Goal: Task Accomplishment & Management: Manage account settings

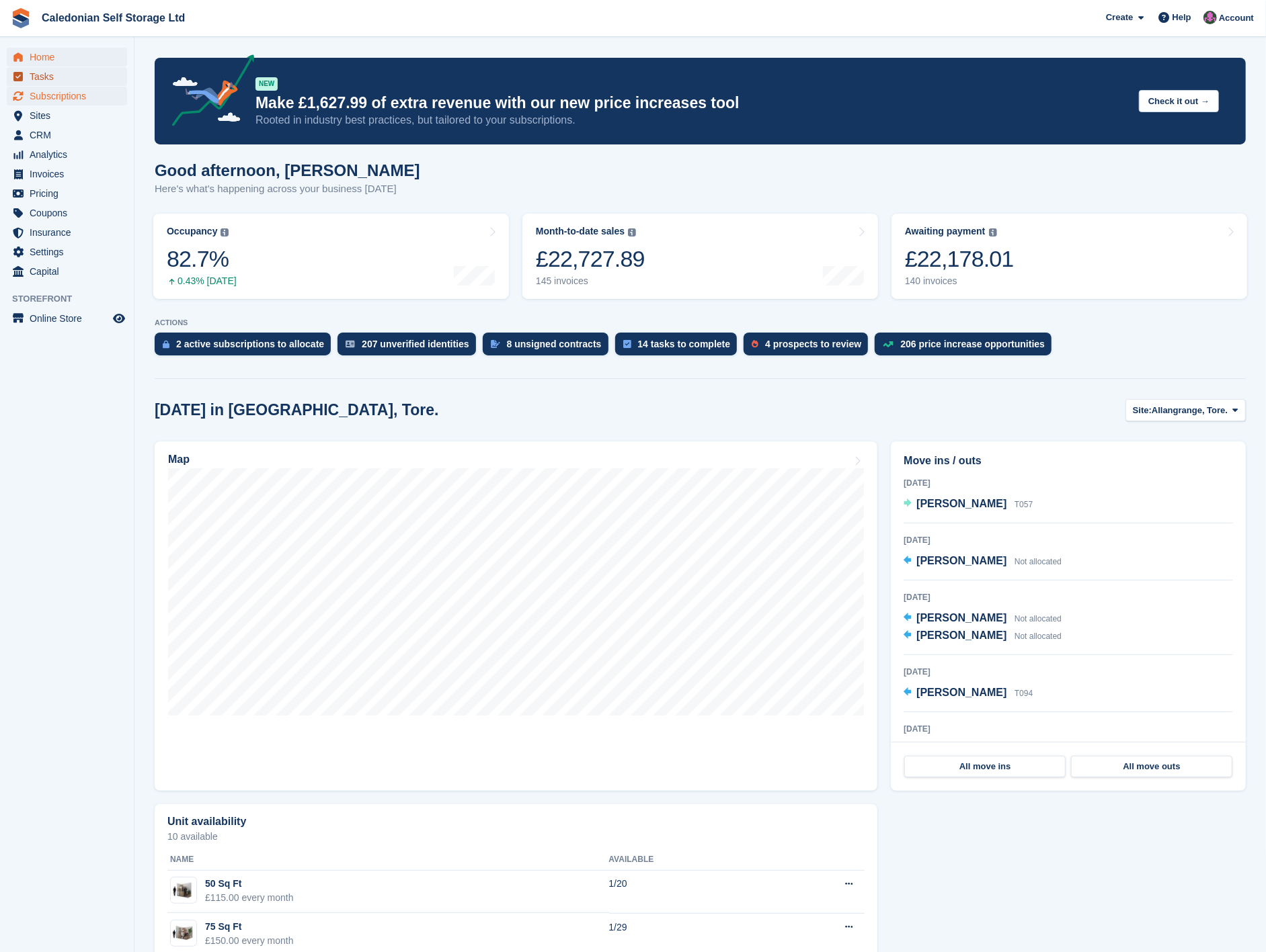
drag, startPoint x: 64, startPoint y: 81, endPoint x: 86, endPoint y: 92, distance: 24.6
click at [65, 81] on span "Tasks" at bounding box center [69, 77] width 81 height 19
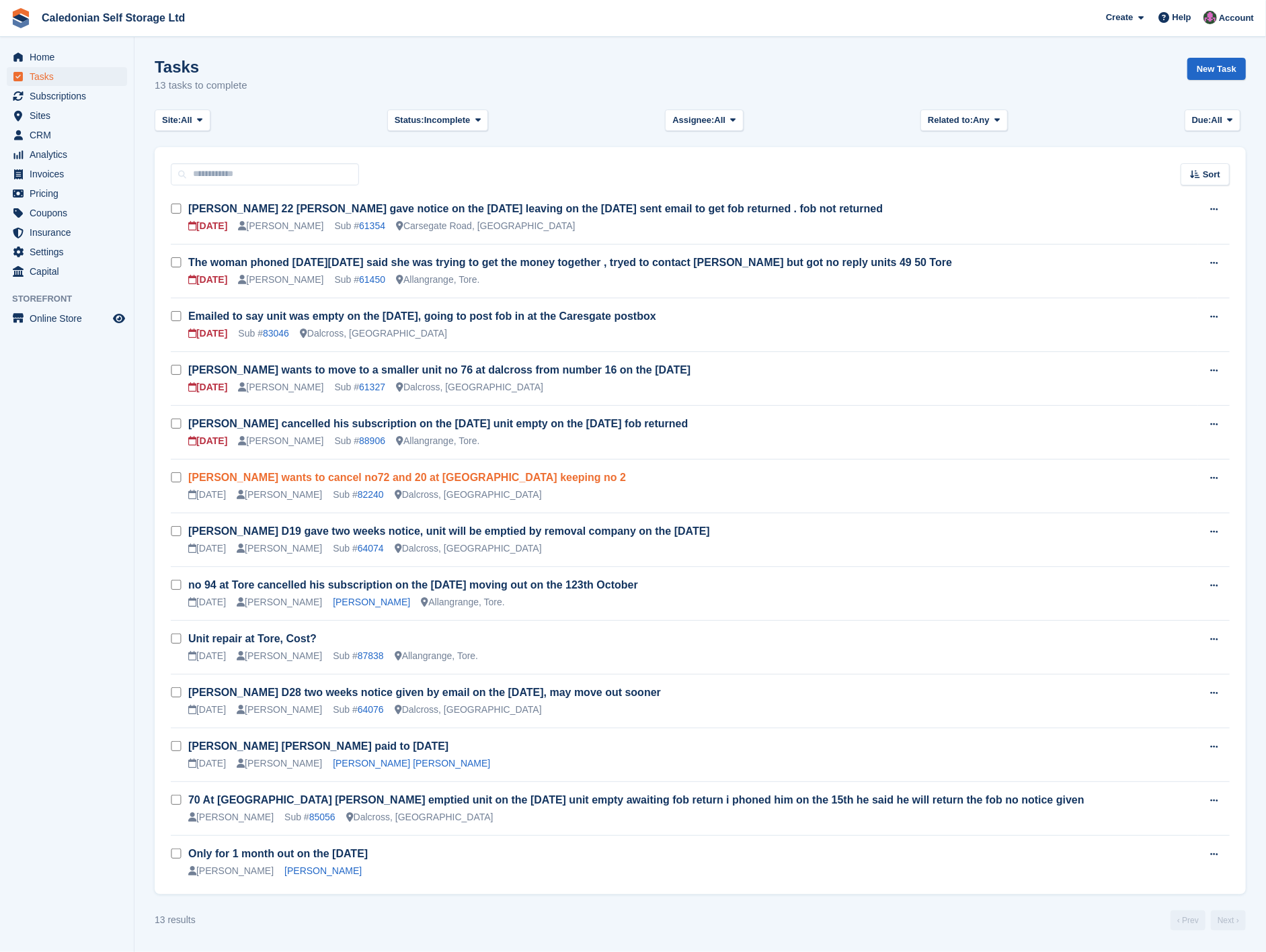
click at [507, 477] on link "Hamish MacLauchlan wants to cancel no72 and 20 at Dalcross keeping no 2" at bounding box center [407, 477] width 438 height 12
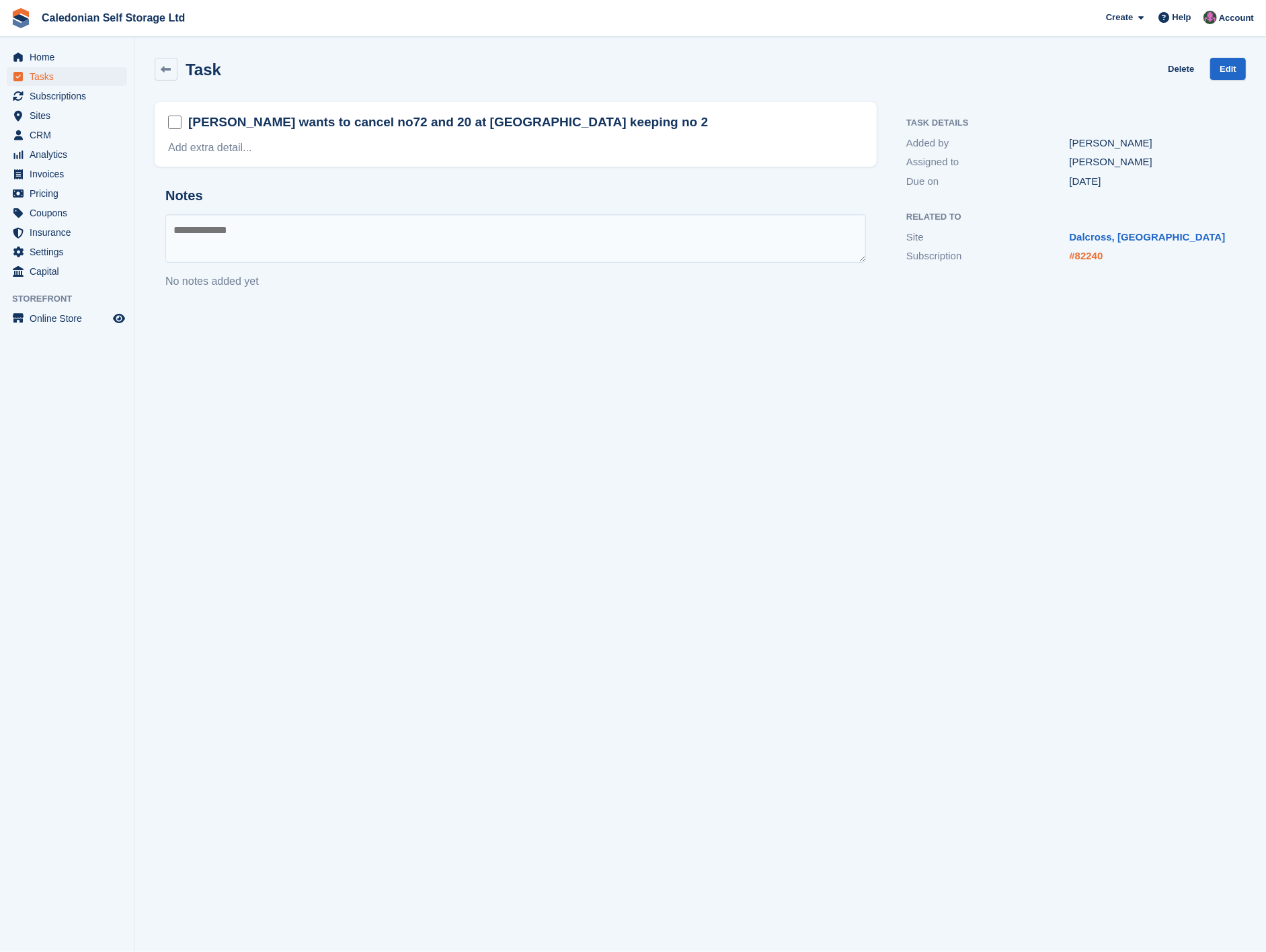
click at [1081, 256] on link "#82240" at bounding box center [1086, 255] width 34 height 12
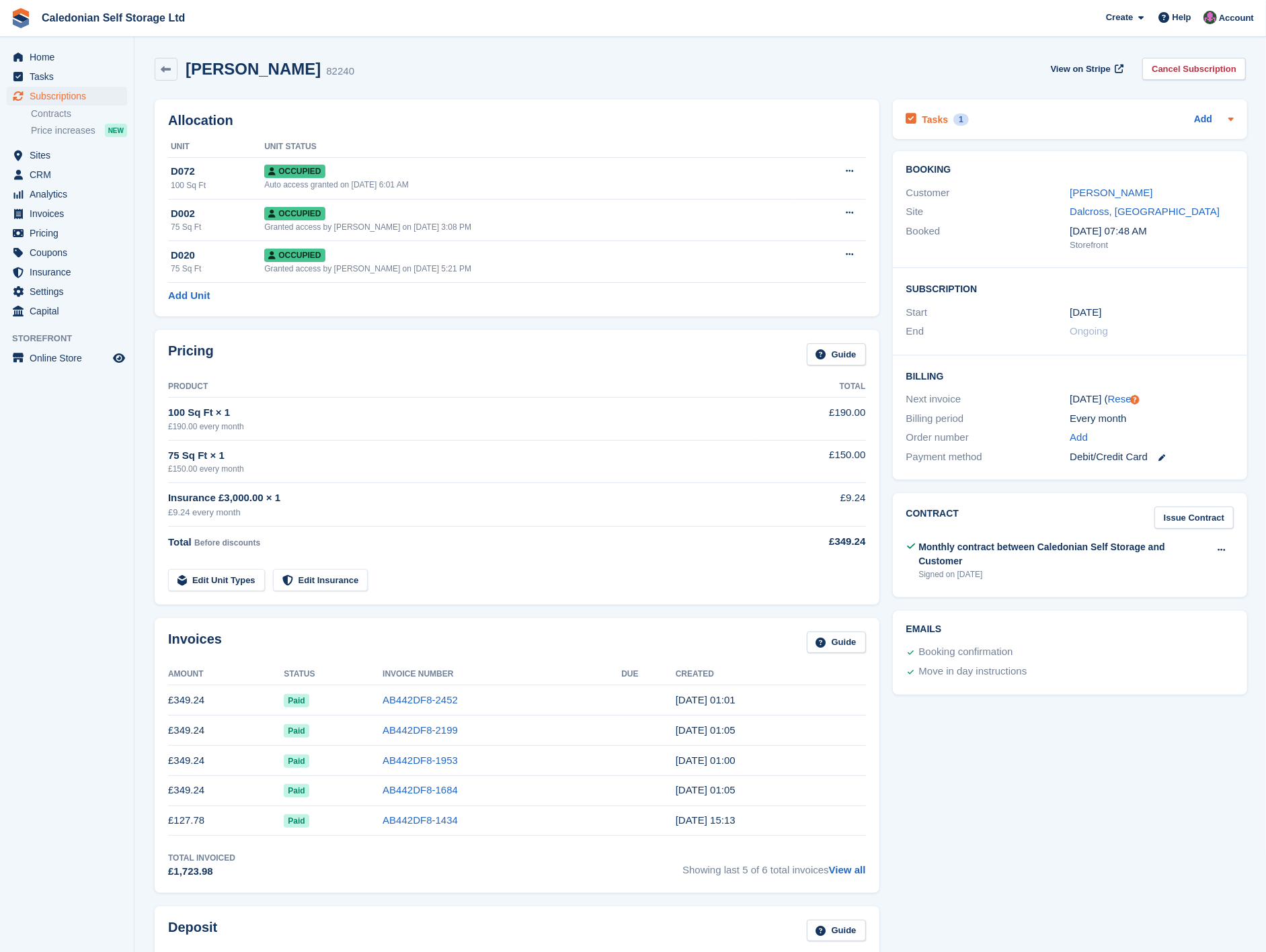
click at [937, 119] on h2 "Tasks" at bounding box center [934, 120] width 26 height 12
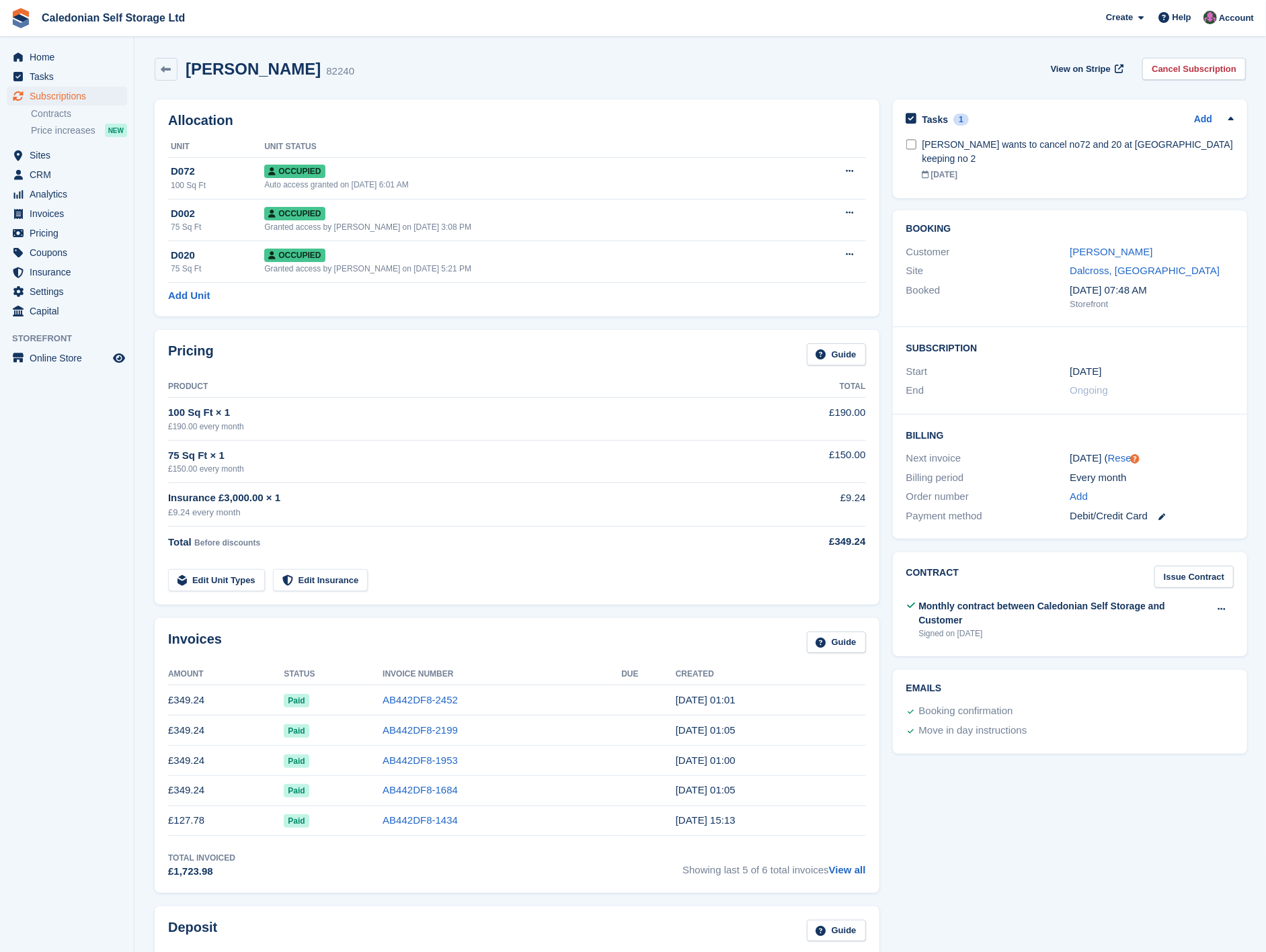
click at [418, 709] on td "AB442DF8-2452" at bounding box center [502, 701] width 238 height 30
click at [427, 698] on link "AB442DF8-2452" at bounding box center [420, 699] width 76 height 12
click at [68, 76] on span "Tasks" at bounding box center [69, 77] width 81 height 19
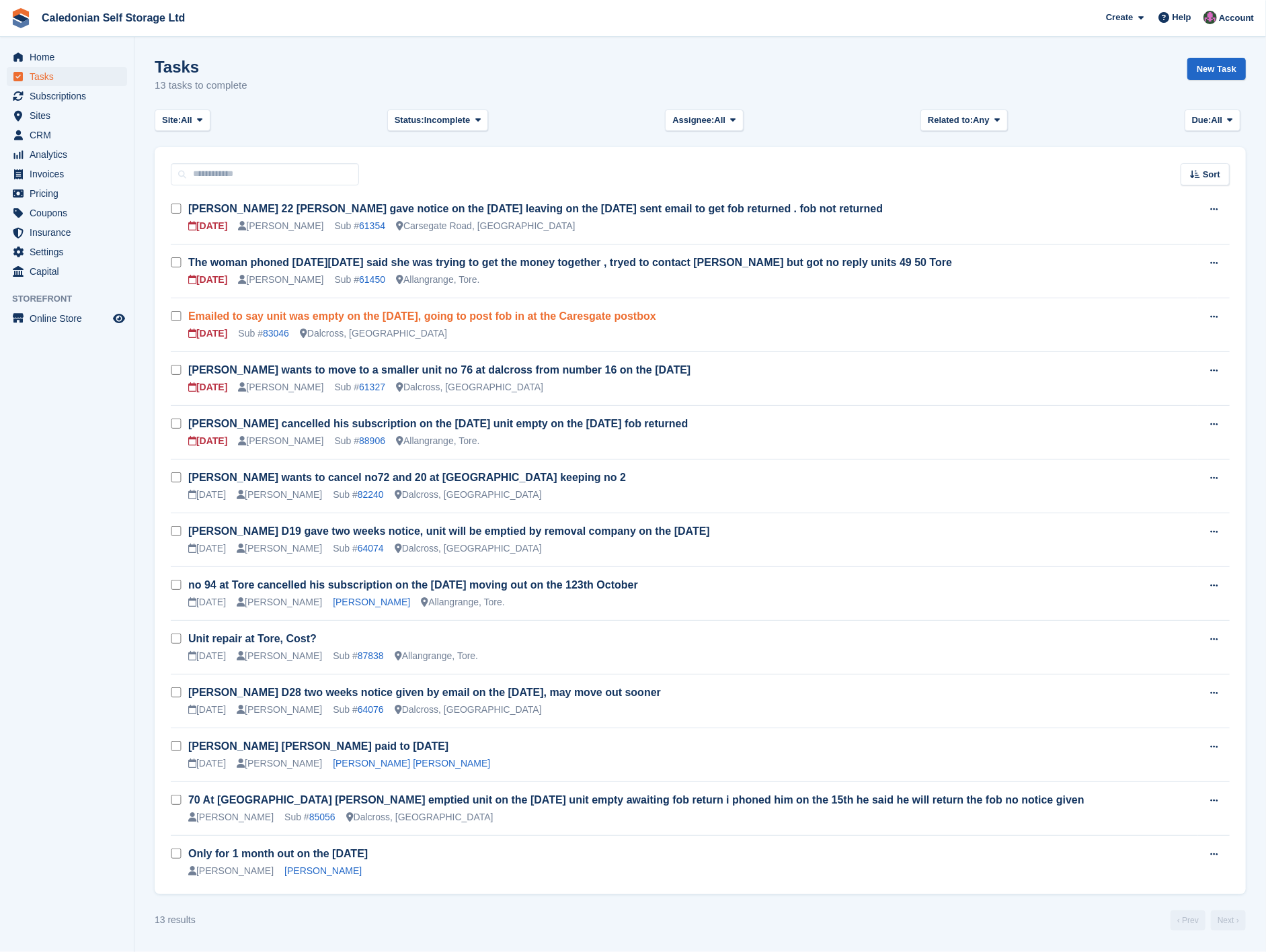
click at [511, 319] on link "Emailed to say unit was empty on the [DATE], going to post fob in at the Caresg…" at bounding box center [423, 316] width 468 height 12
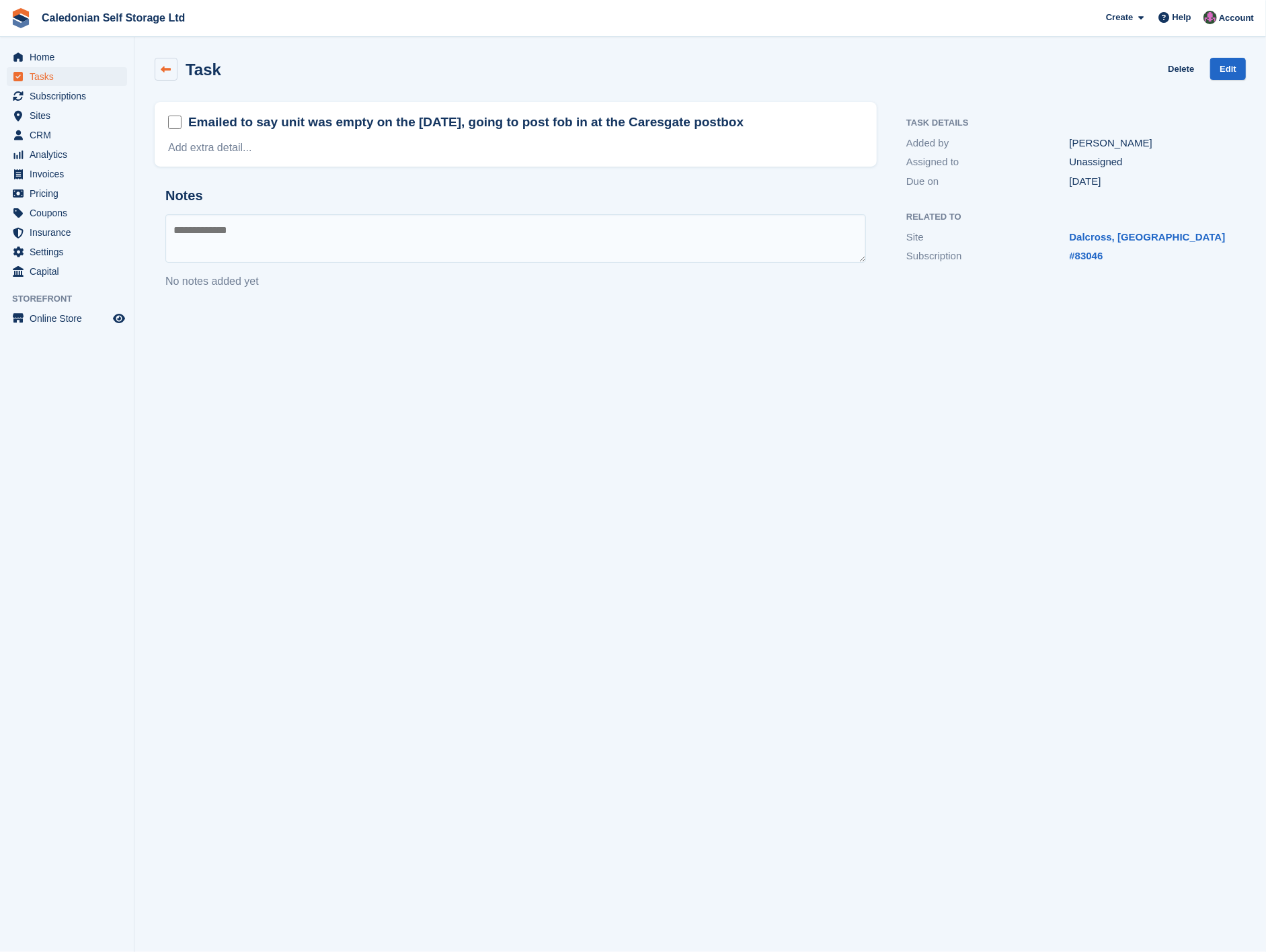
click at [169, 76] on link at bounding box center [166, 69] width 23 height 23
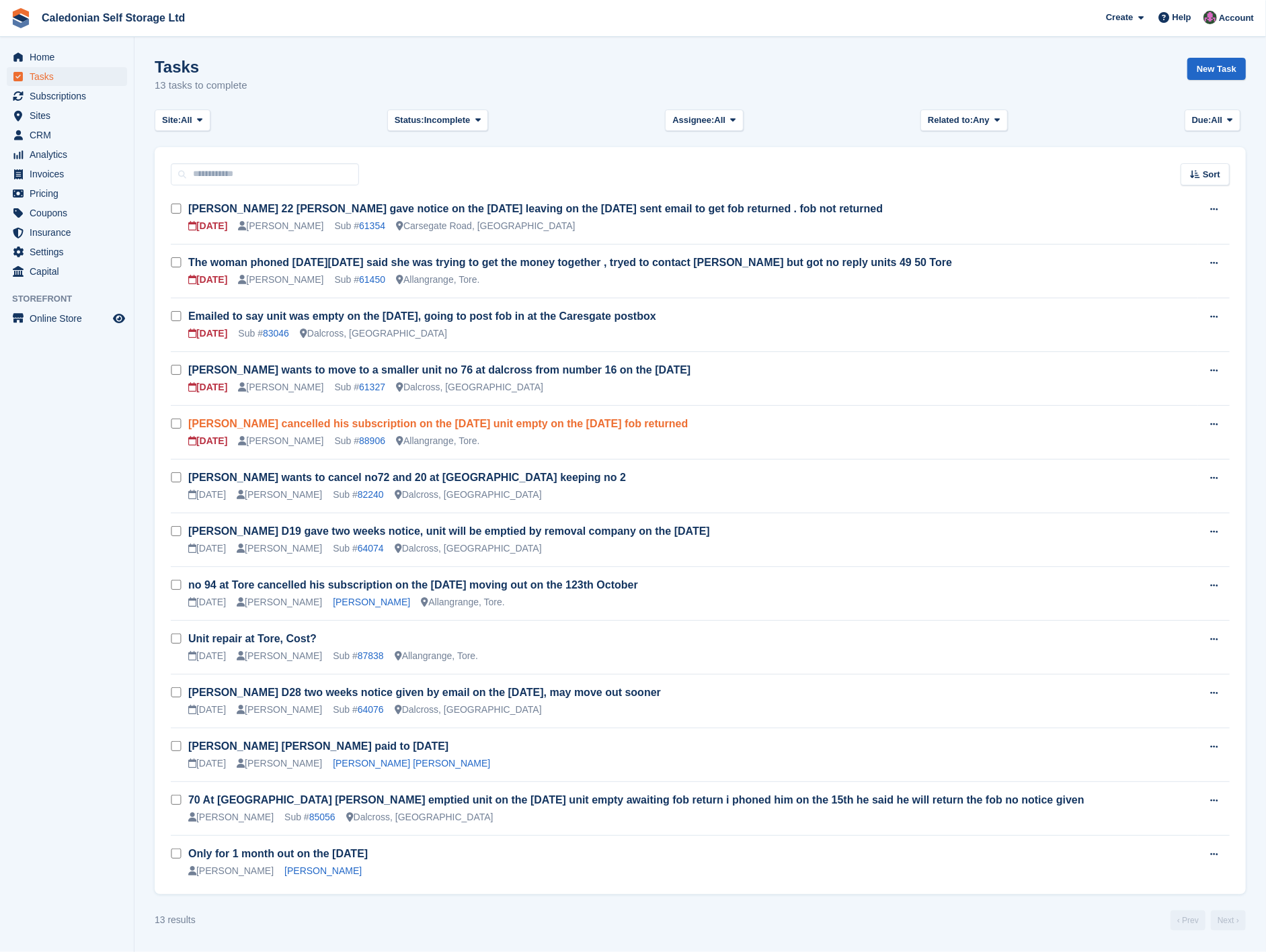
click at [463, 426] on link "Jason Muller cancelled his subscription on the 14th September unit empty on the…" at bounding box center [438, 424] width 499 height 12
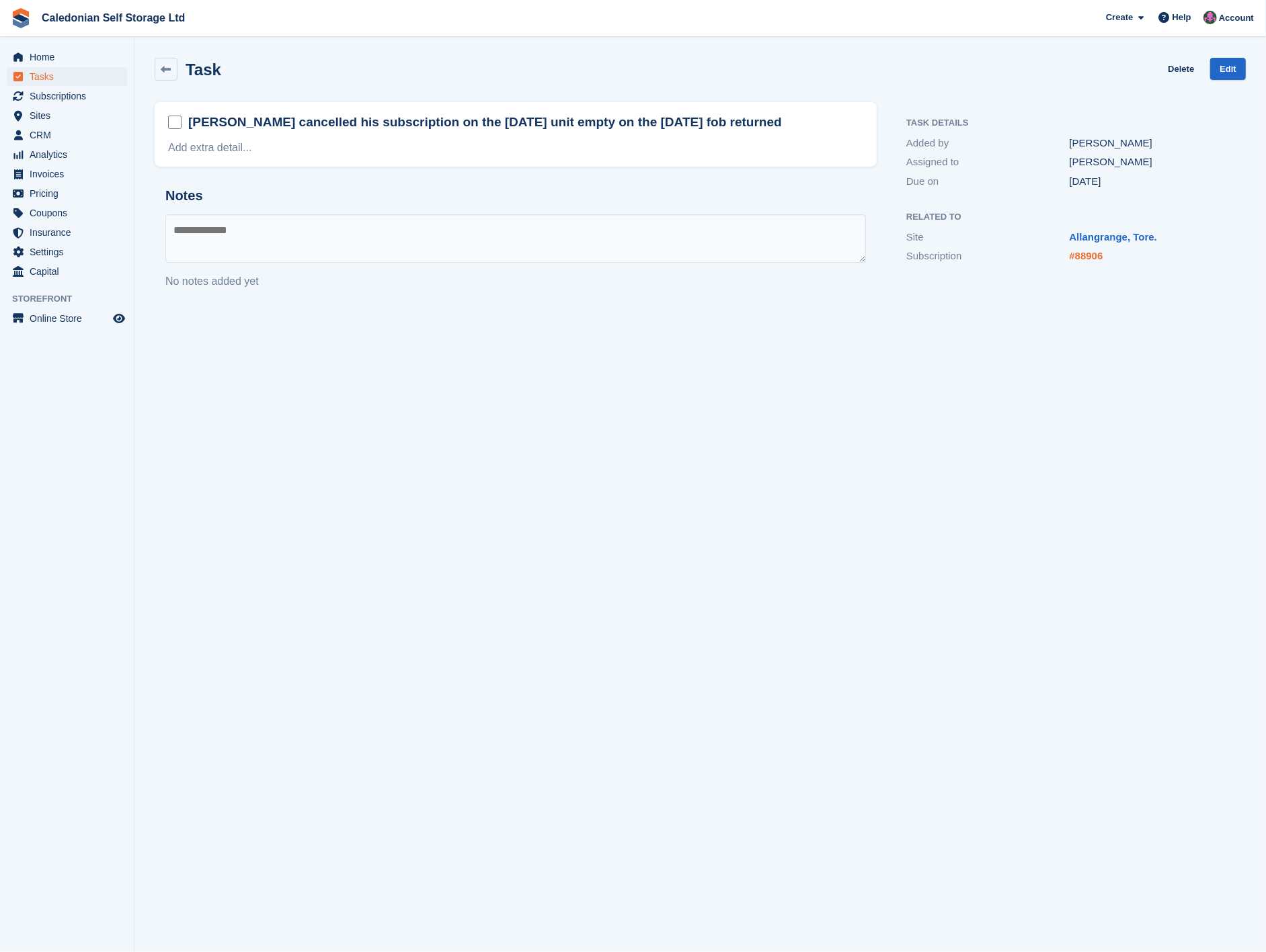
click at [1089, 258] on link "#88906" at bounding box center [1086, 255] width 34 height 12
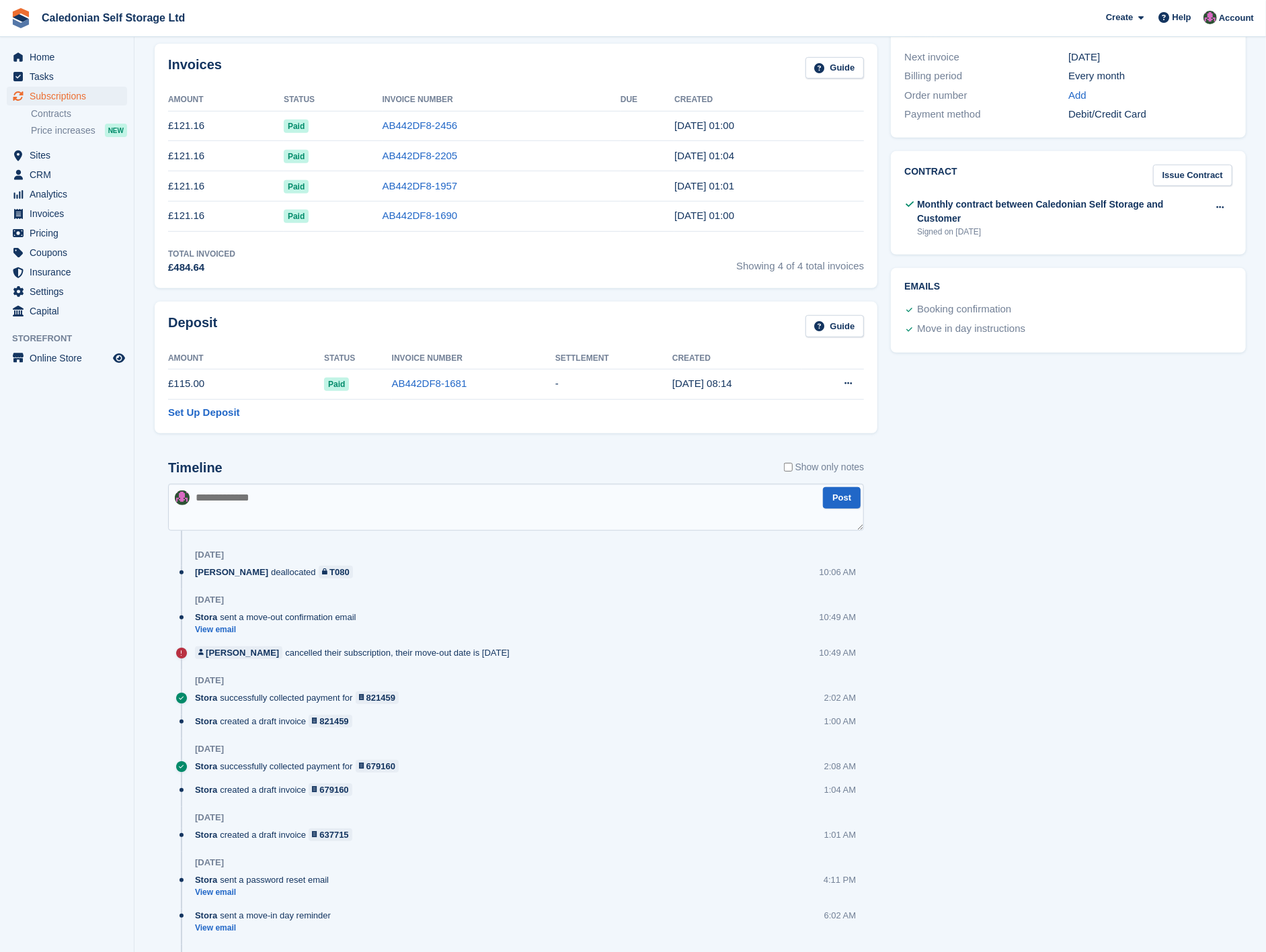
scroll to position [350, 0]
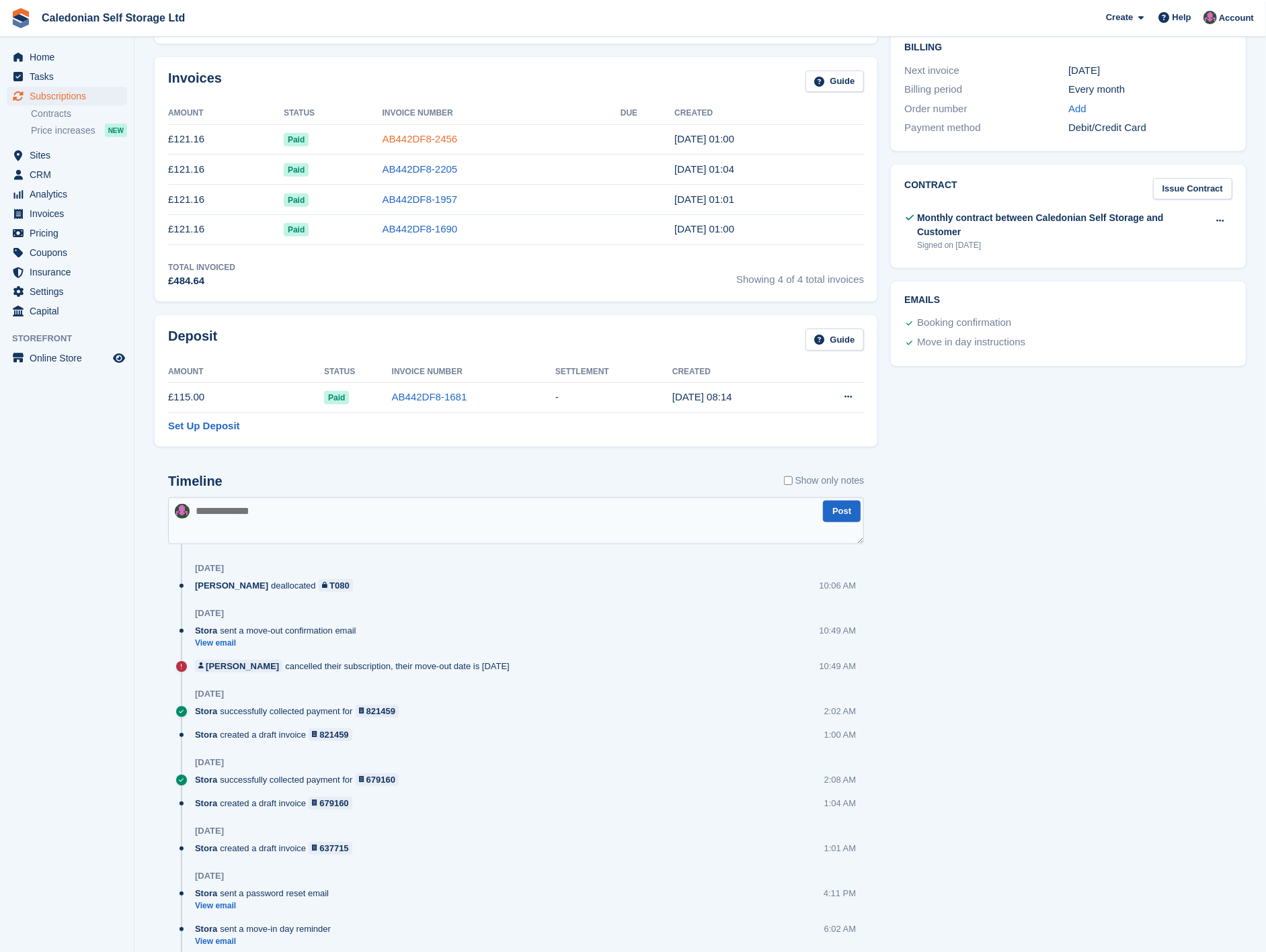
click at [441, 136] on link "AB442DF8-2456" at bounding box center [420, 139] width 76 height 12
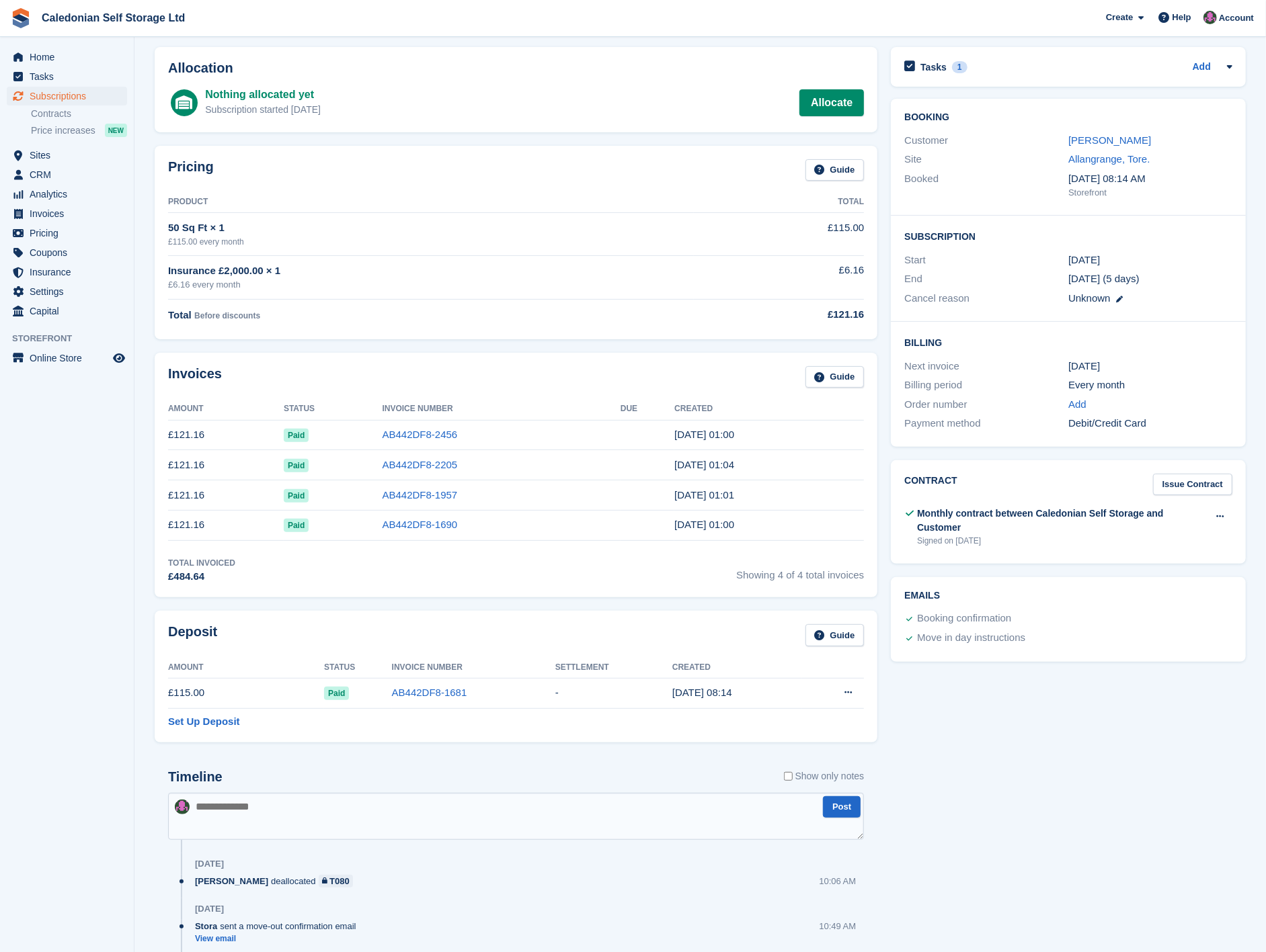
scroll to position [75, 0]
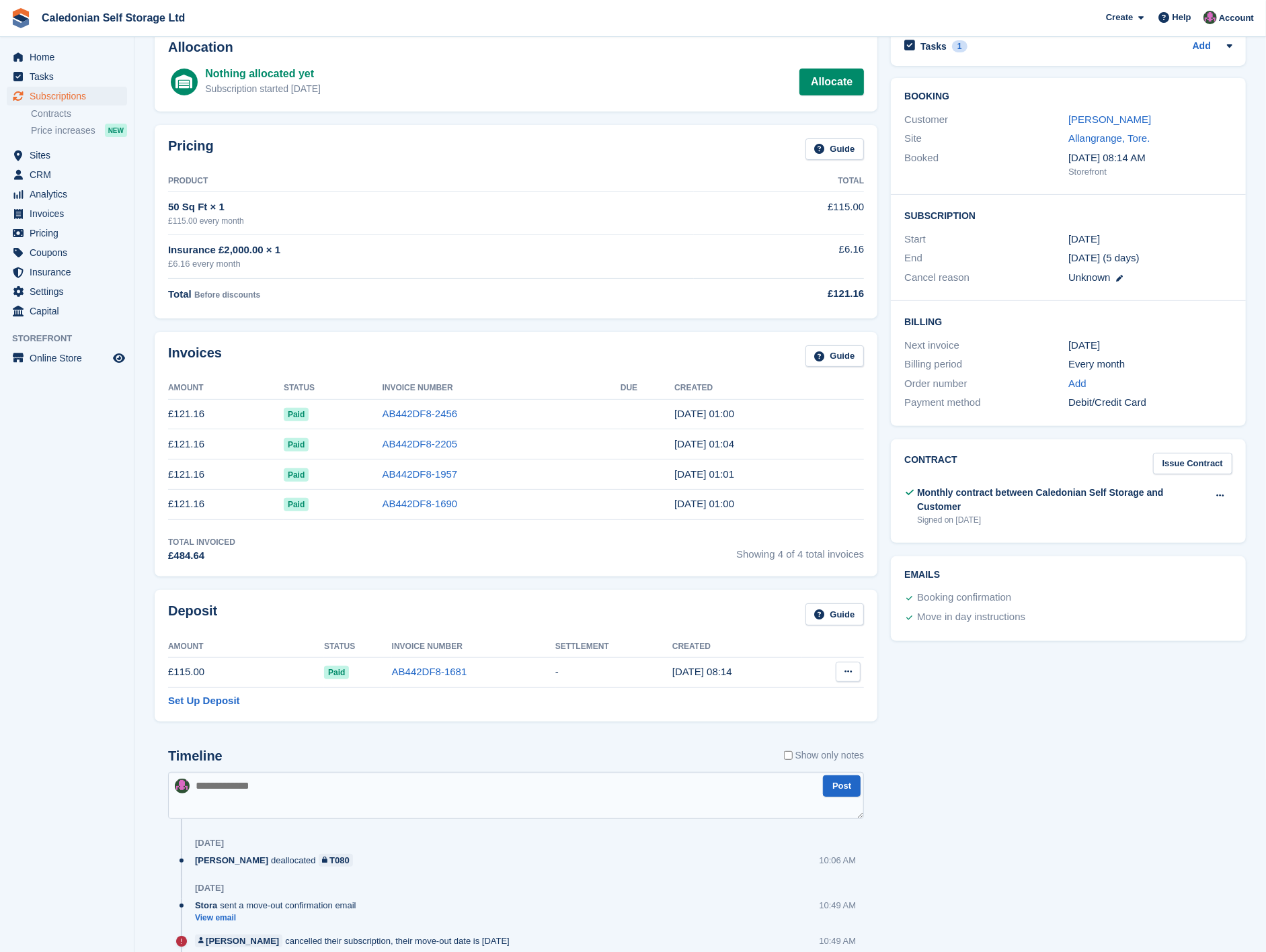
click at [845, 676] on icon at bounding box center [848, 672] width 7 height 9
click at [774, 703] on p "Settle deposit" at bounding box center [795, 698] width 117 height 18
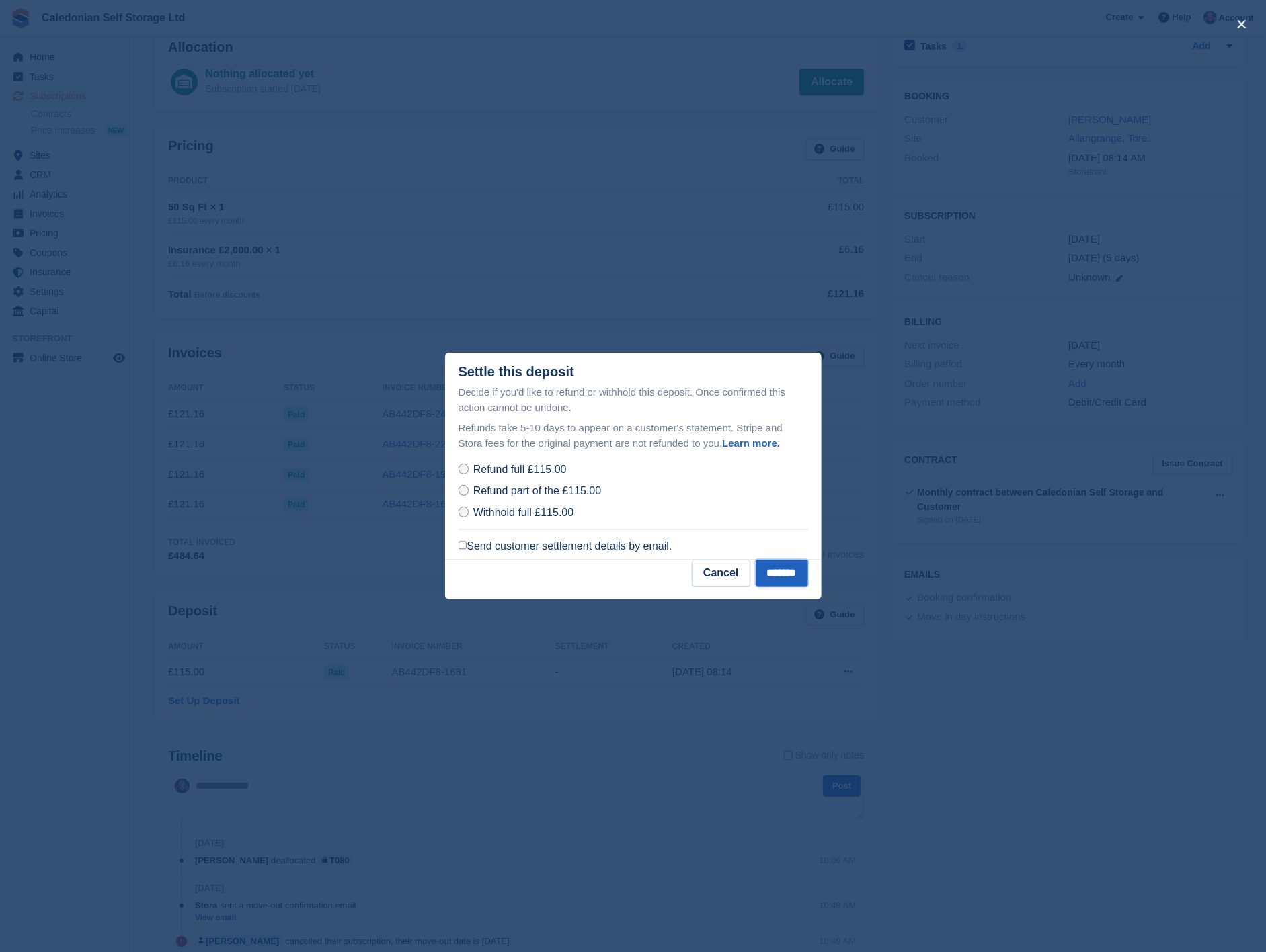
click at [785, 572] on input "*******" at bounding box center [781, 573] width 52 height 27
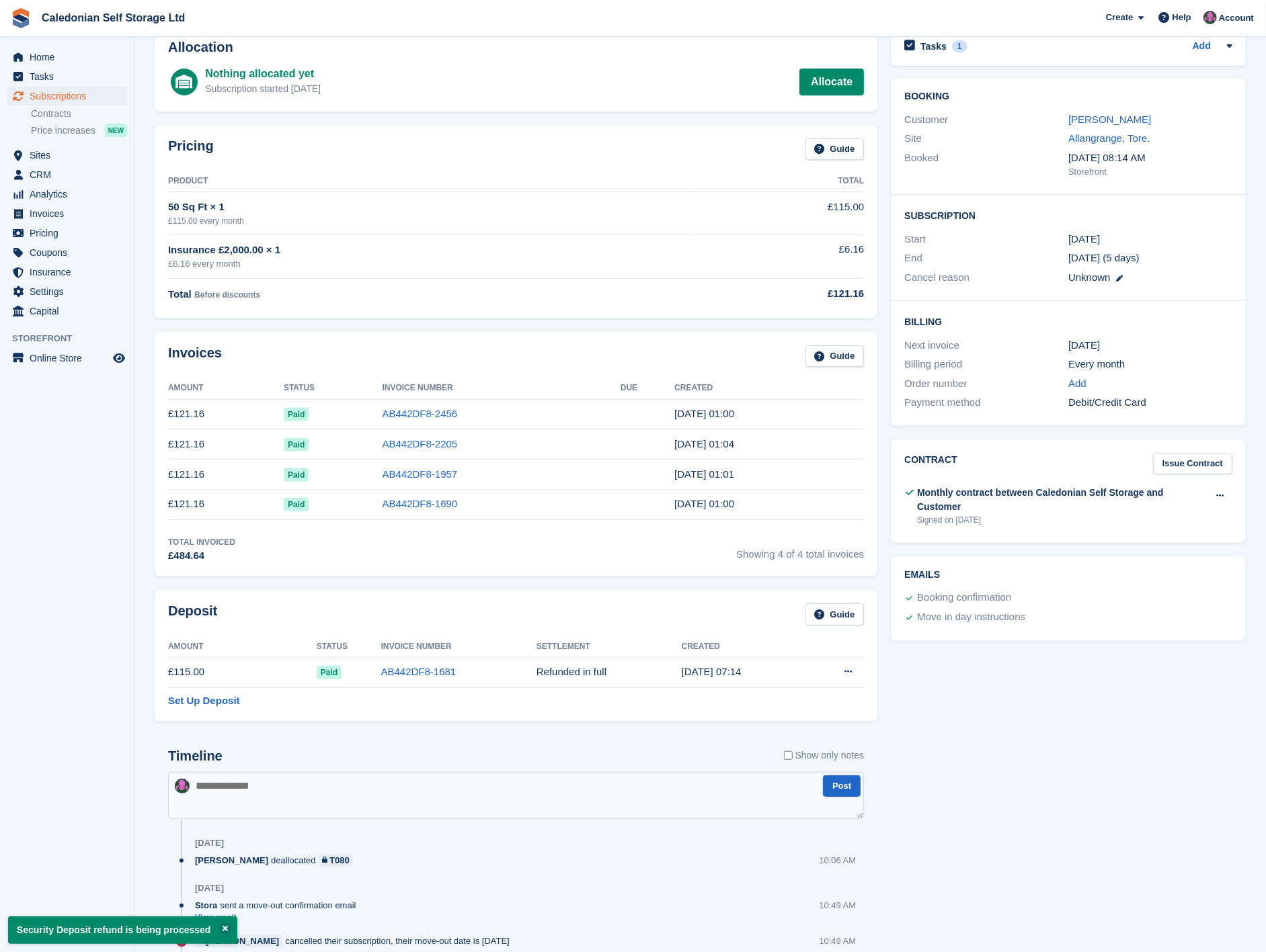
scroll to position [0, 0]
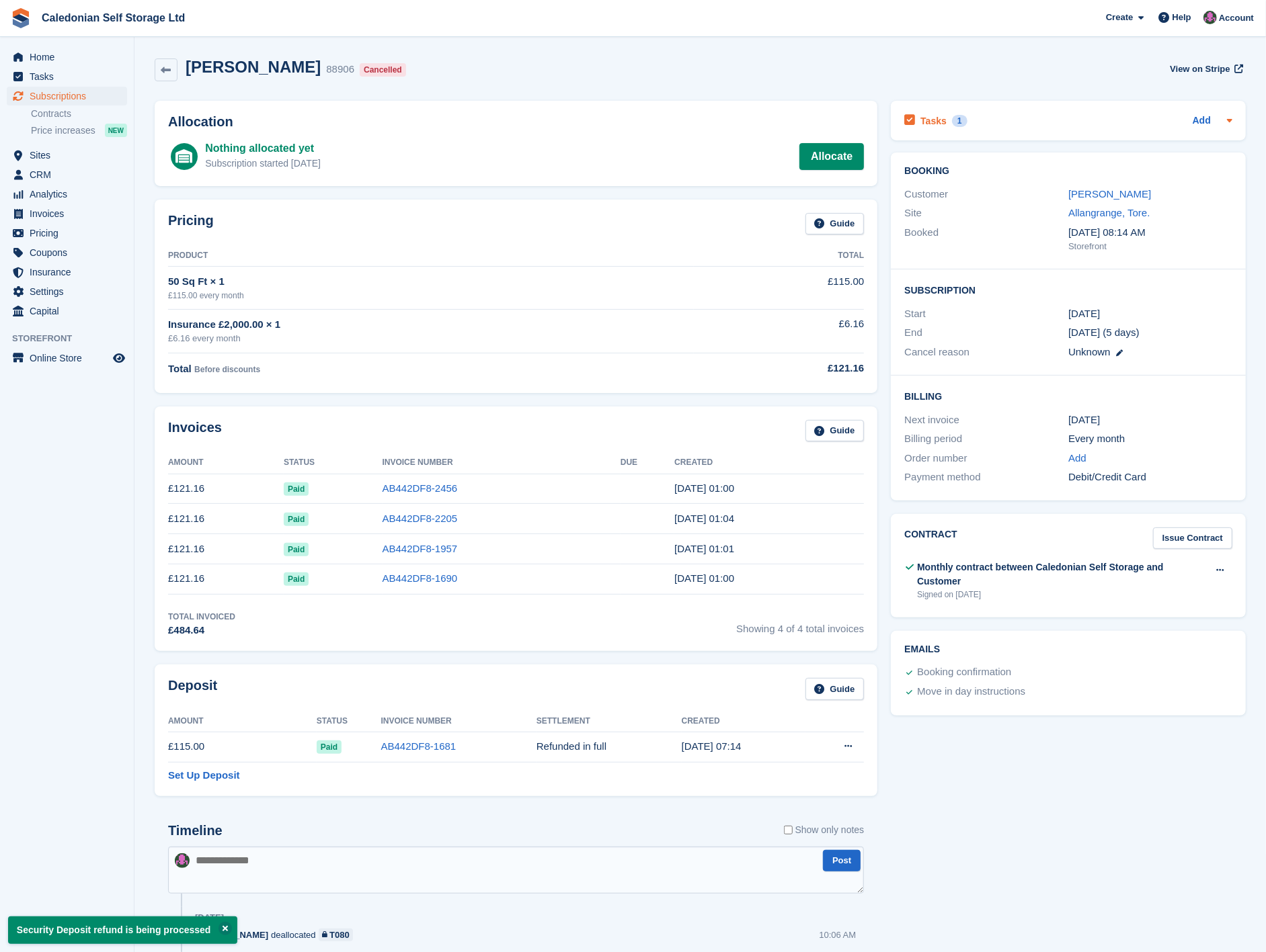
click at [908, 123] on icon at bounding box center [909, 120] width 11 height 12
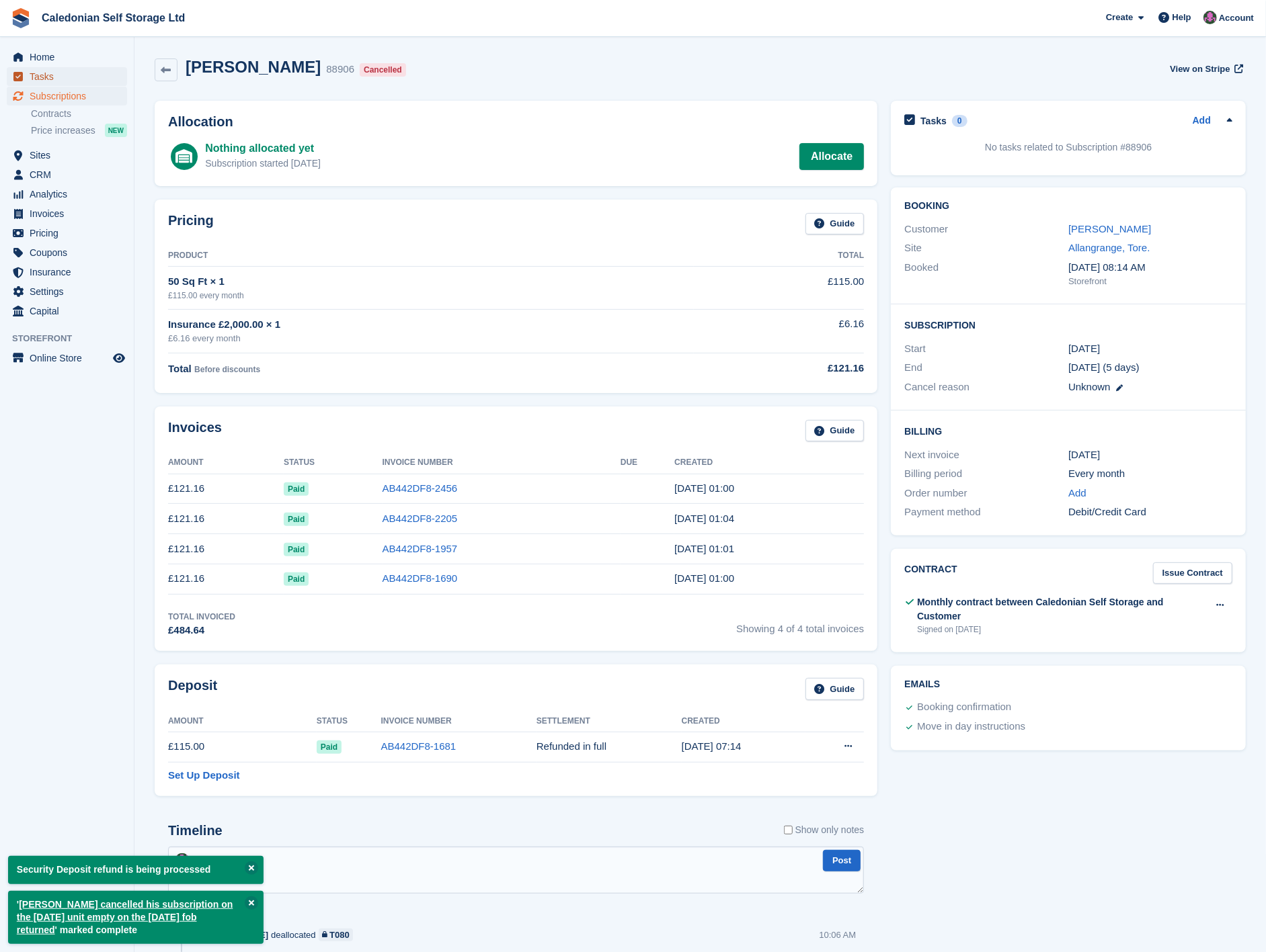
click at [69, 78] on span "Tasks" at bounding box center [69, 77] width 81 height 19
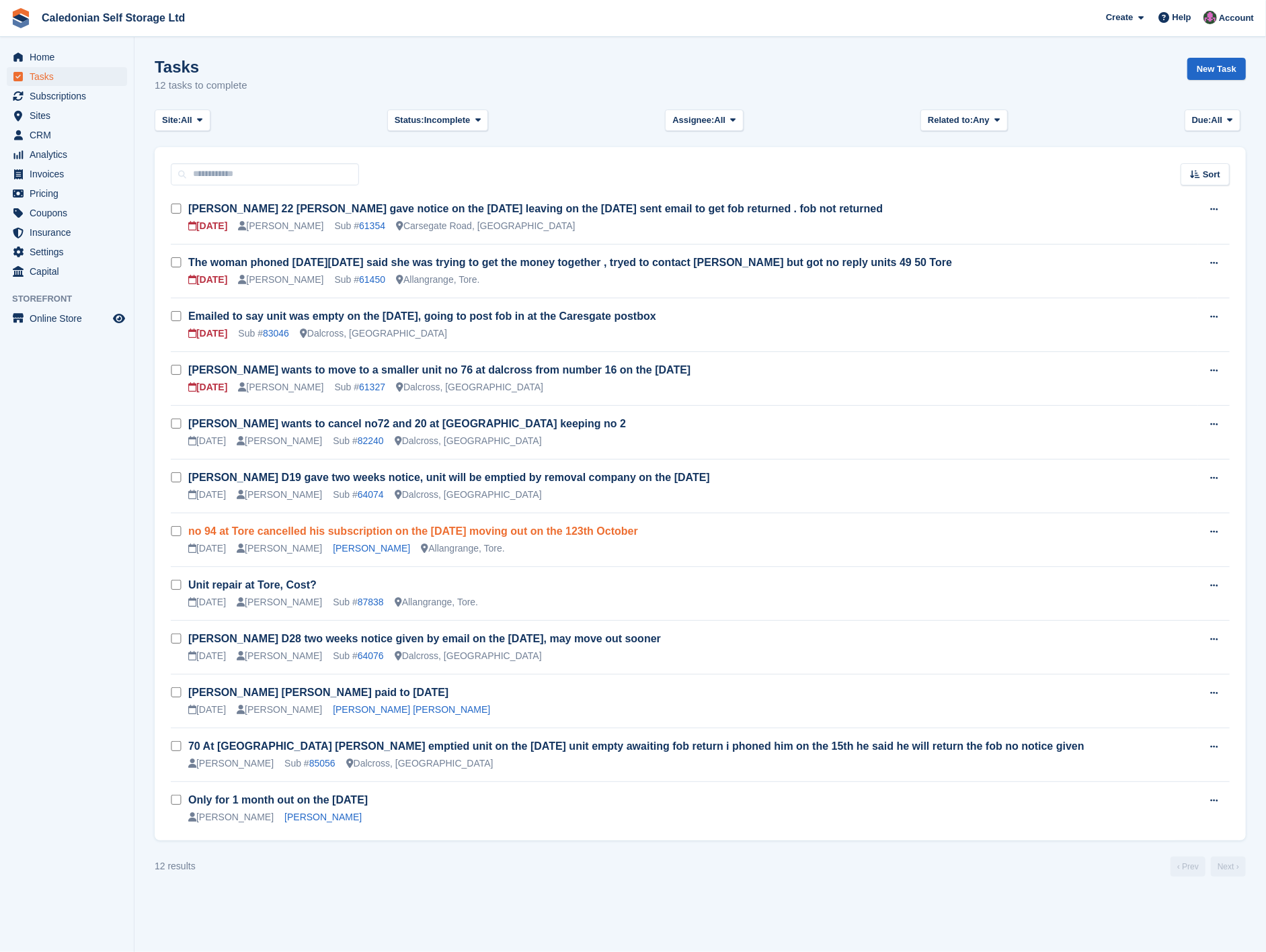
click at [519, 526] on link "no 94 at Tore cancelled his subscription on the 25th September moving out on th…" at bounding box center [413, 531] width 449 height 12
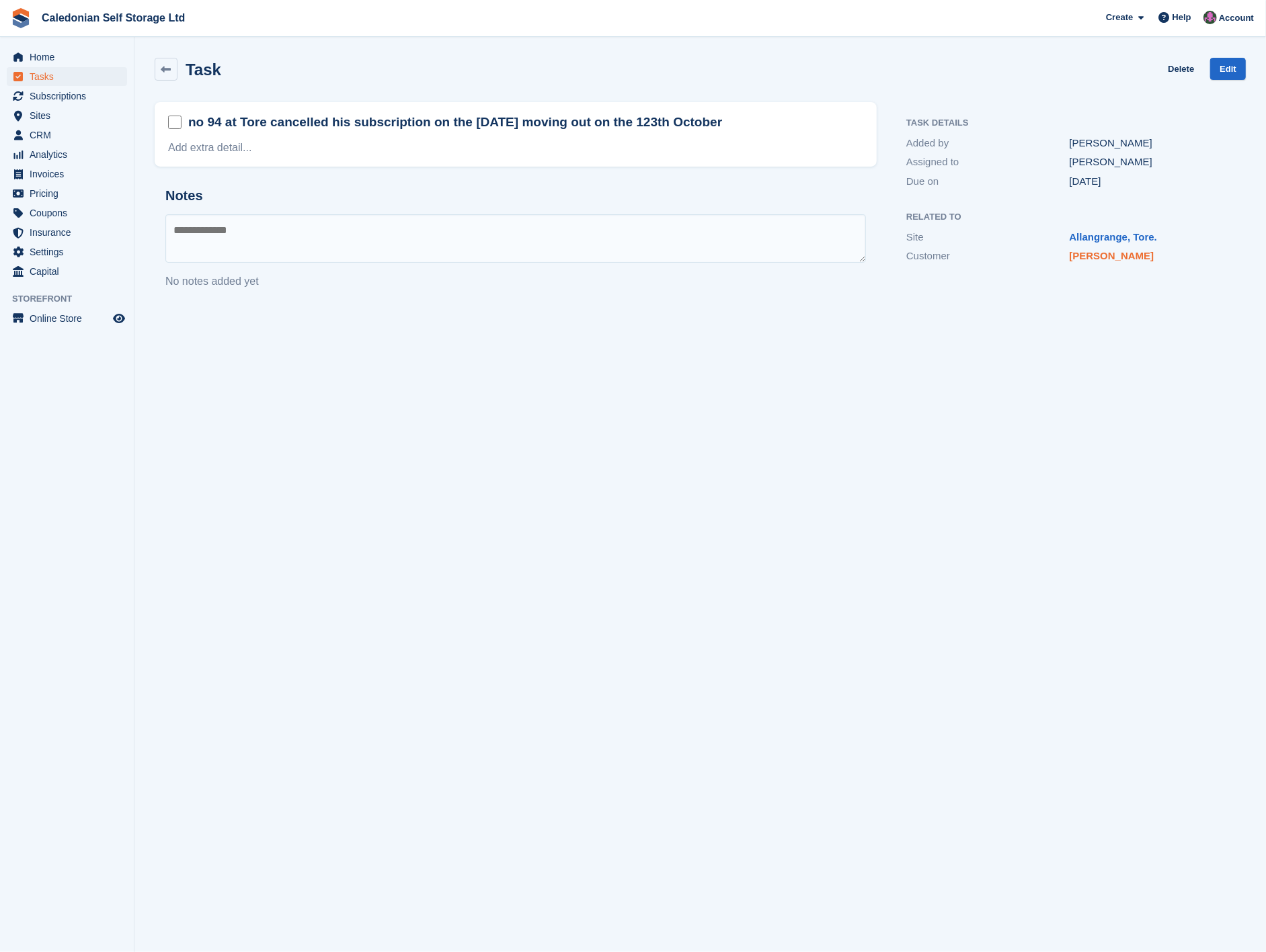
click at [1087, 254] on link "Shaun Brown" at bounding box center [1111, 255] width 85 height 12
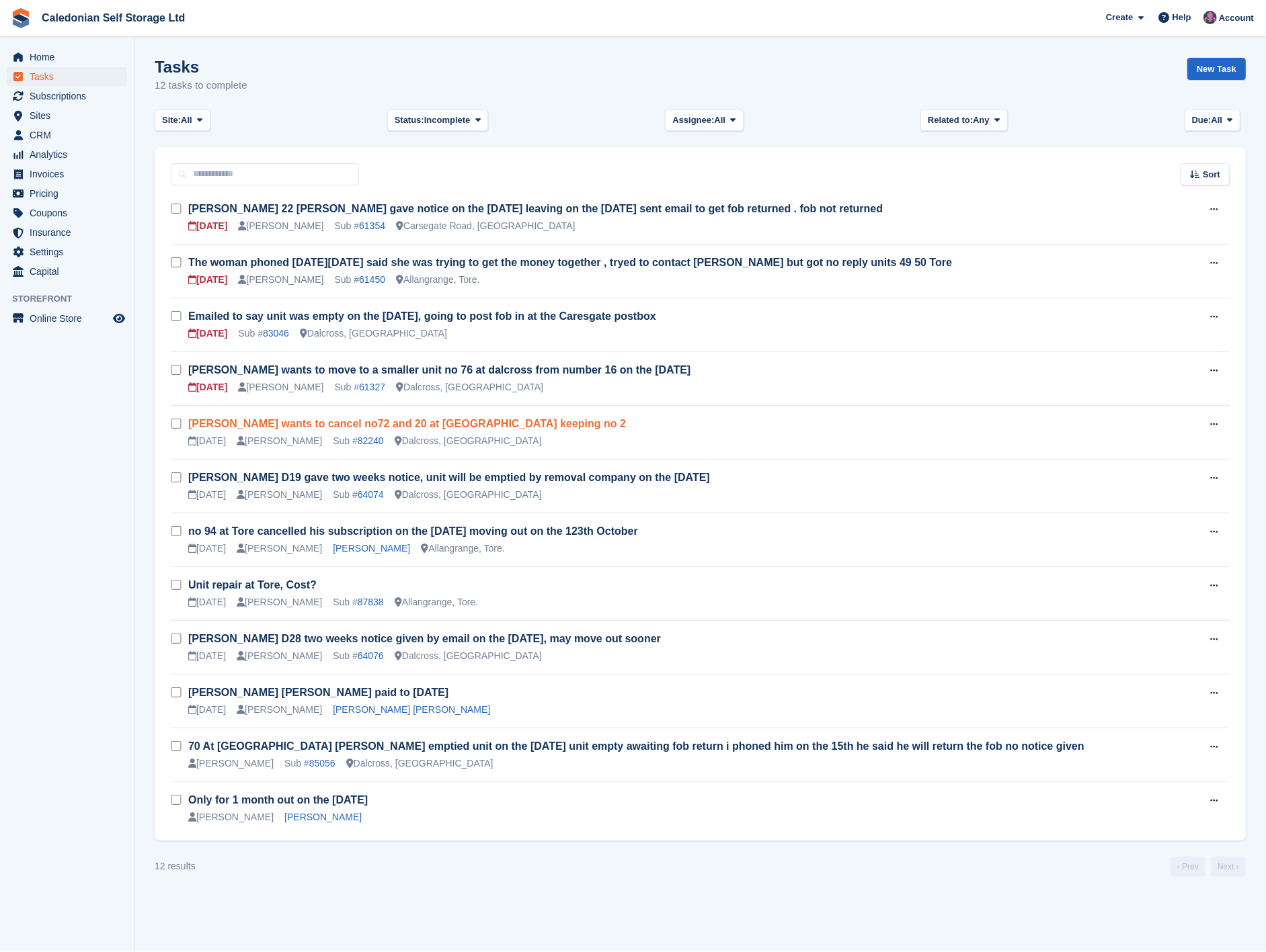
click at [534, 424] on link "Hamish MacLauchlan wants to cancel no72 and 20 at Dalcross keeping no 2" at bounding box center [407, 424] width 438 height 12
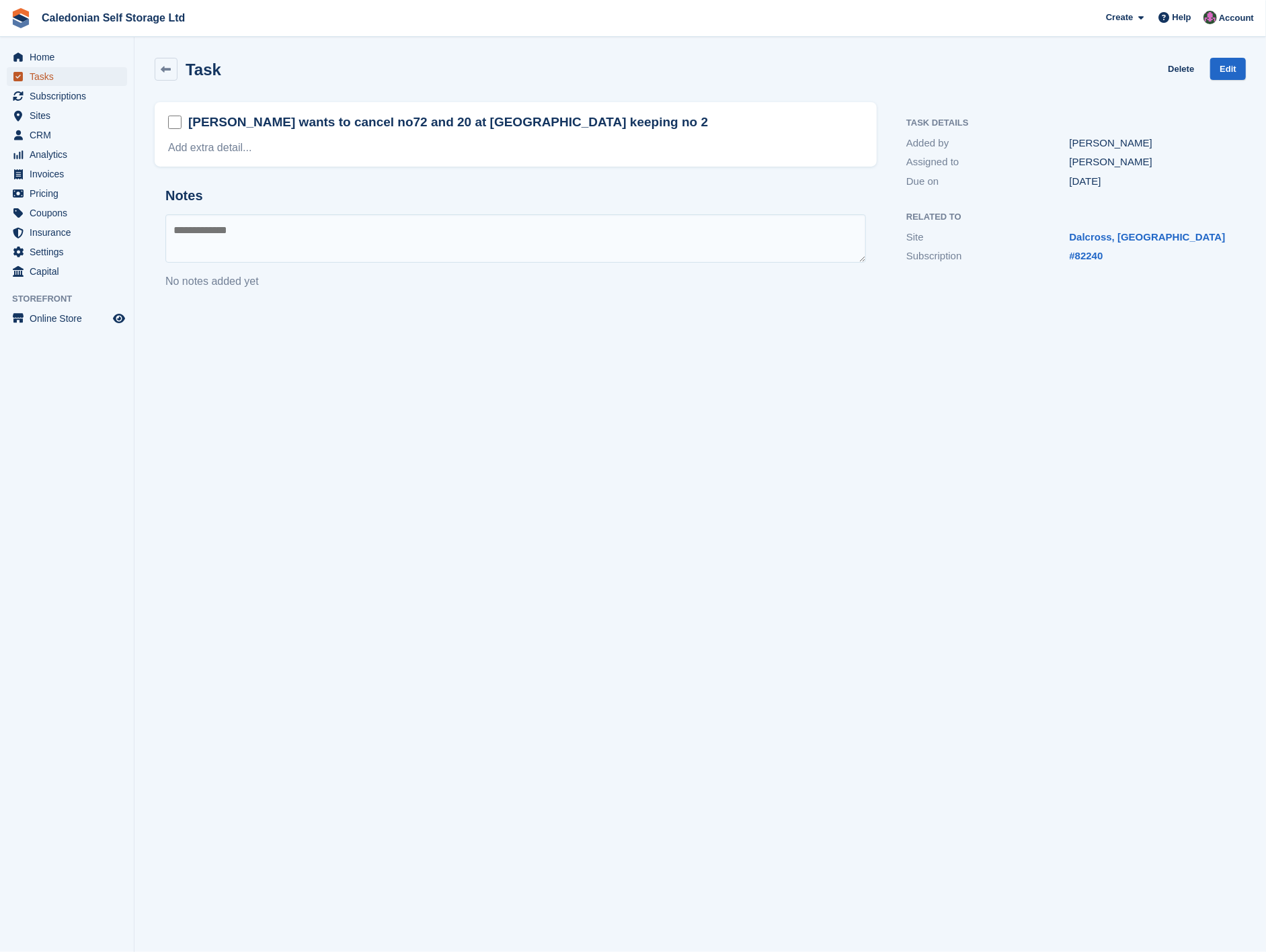
click at [48, 79] on span "Tasks" at bounding box center [69, 77] width 81 height 19
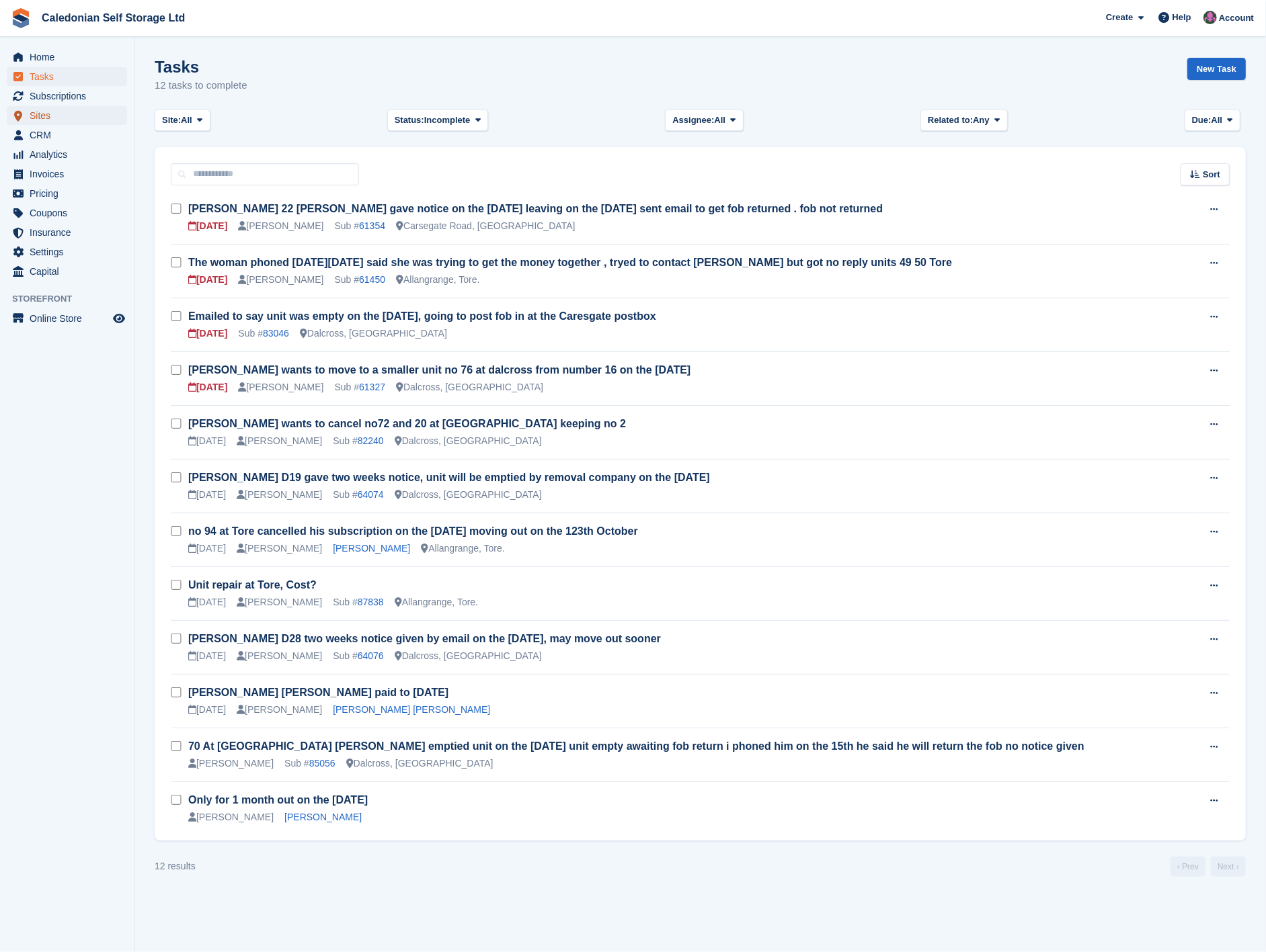
click at [59, 114] on span "Sites" at bounding box center [69, 115] width 81 height 19
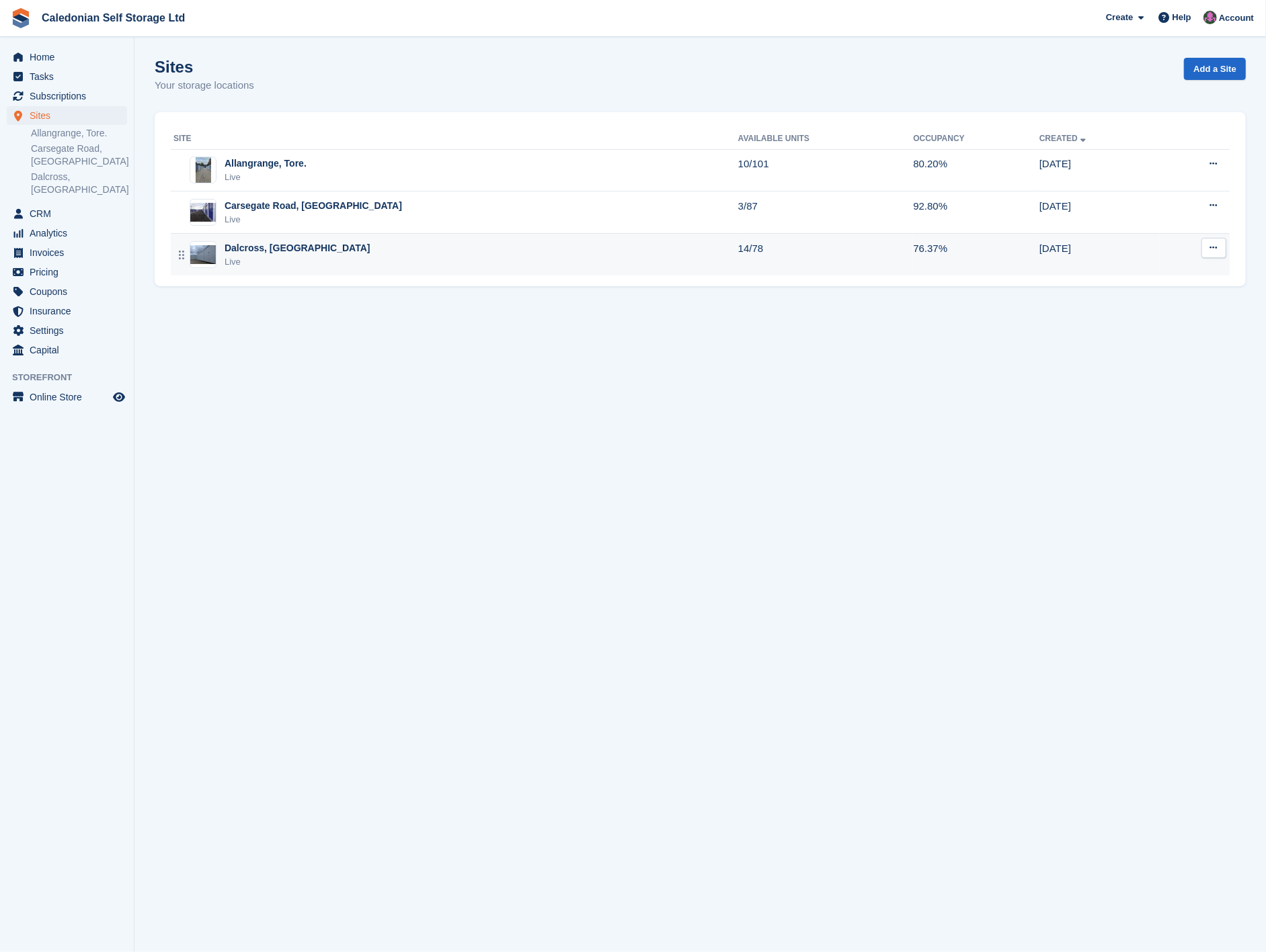
click at [389, 259] on div "Dalcross, Inverness Live" at bounding box center [456, 254] width 565 height 28
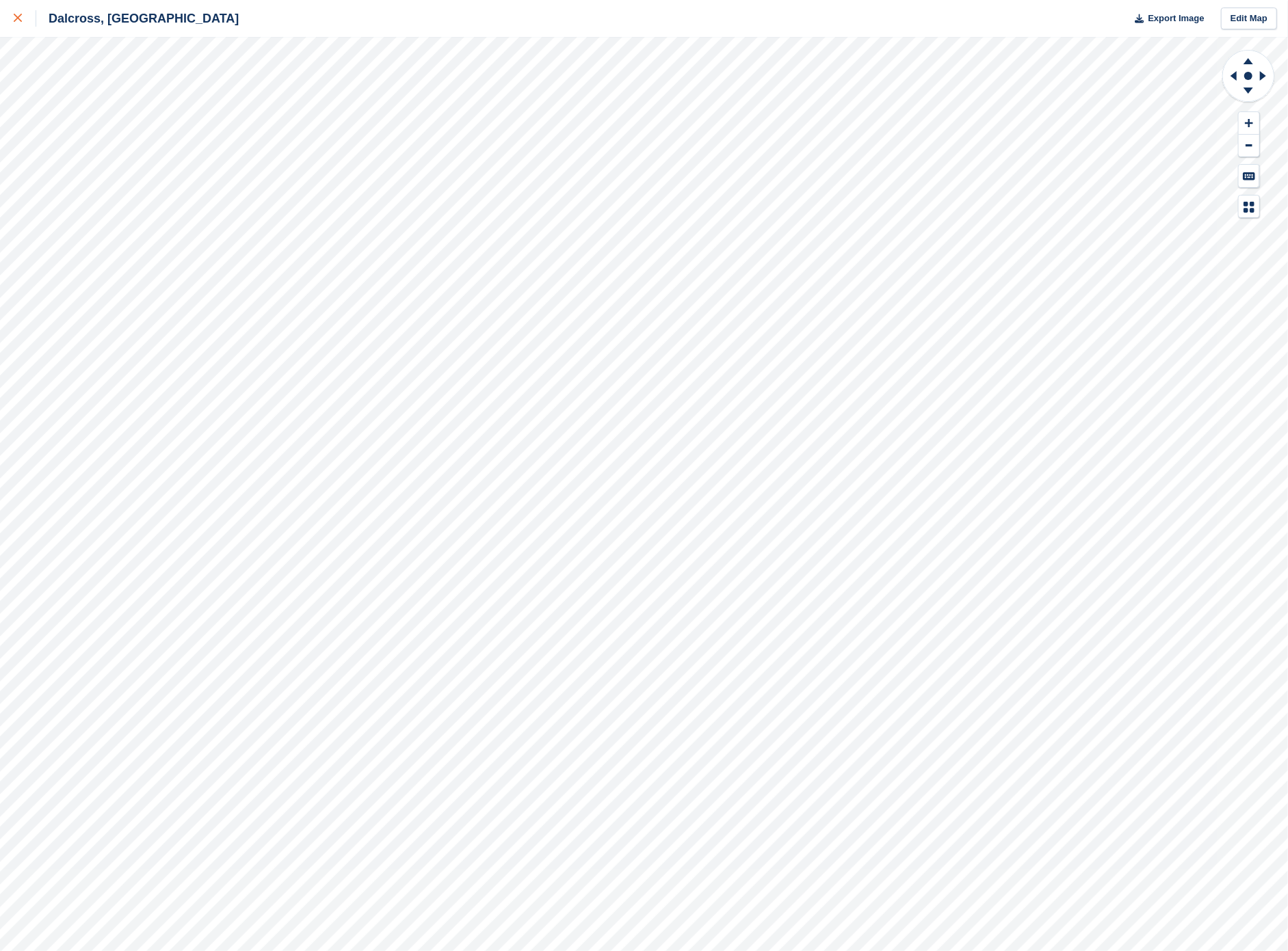
click at [22, 24] on div at bounding box center [24, 18] width 23 height 16
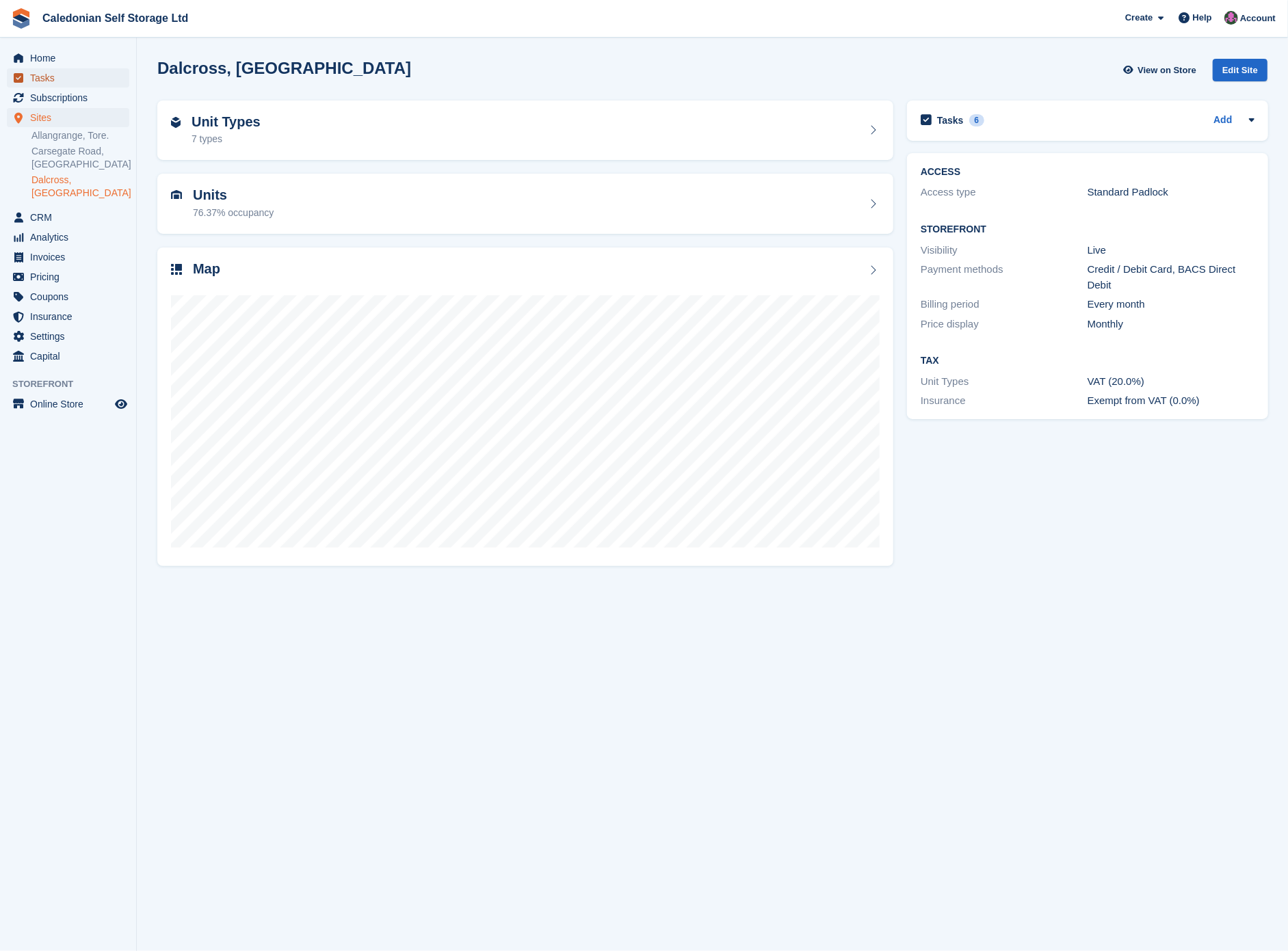
click at [66, 74] on span "Tasks" at bounding box center [71, 78] width 82 height 19
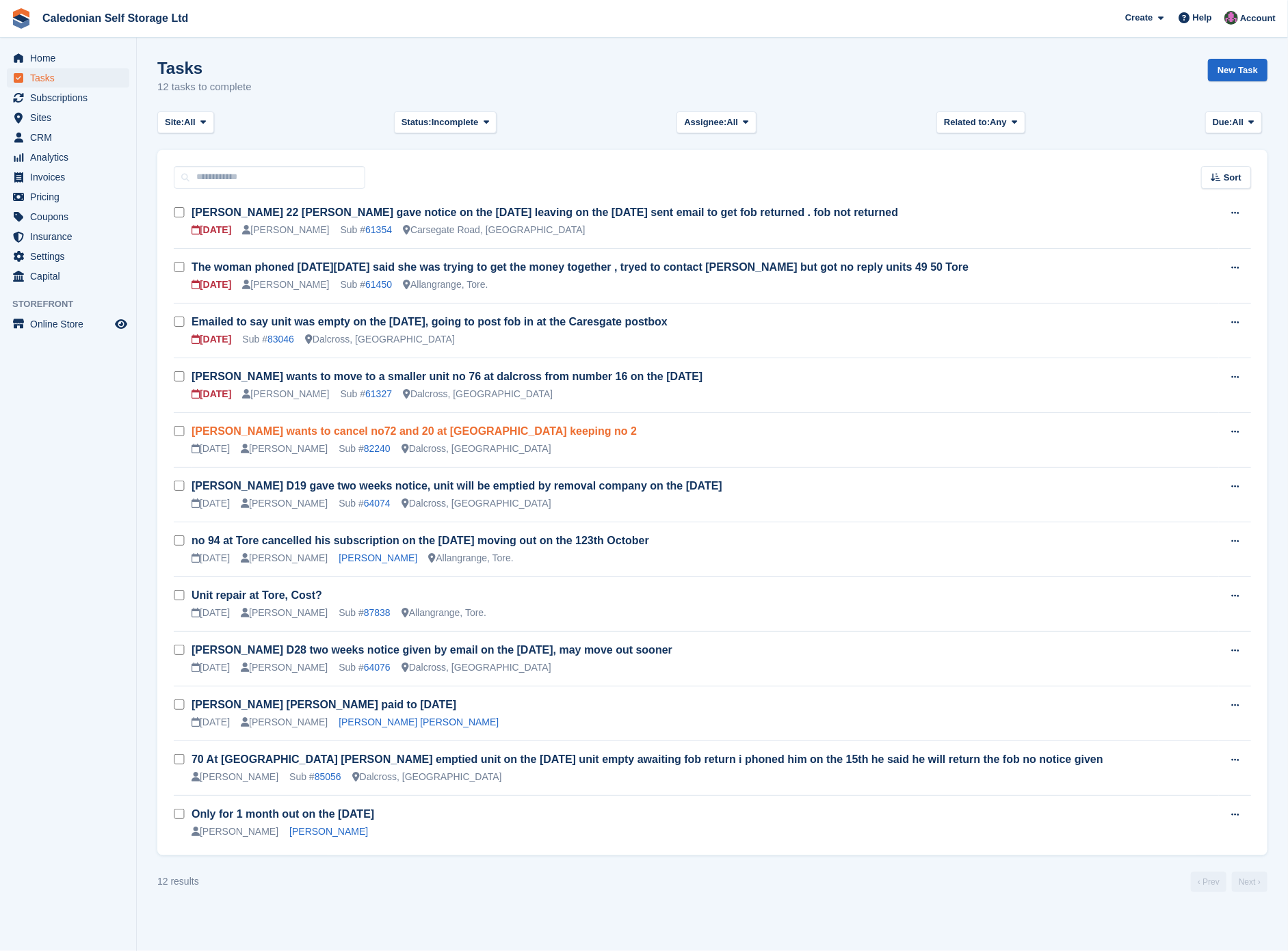
click at [518, 425] on link "[PERSON_NAME] wants to cancel no72 and 20 at [GEOGRAPHIC_DATA] keeping no 2" at bounding box center [415, 431] width 445 height 12
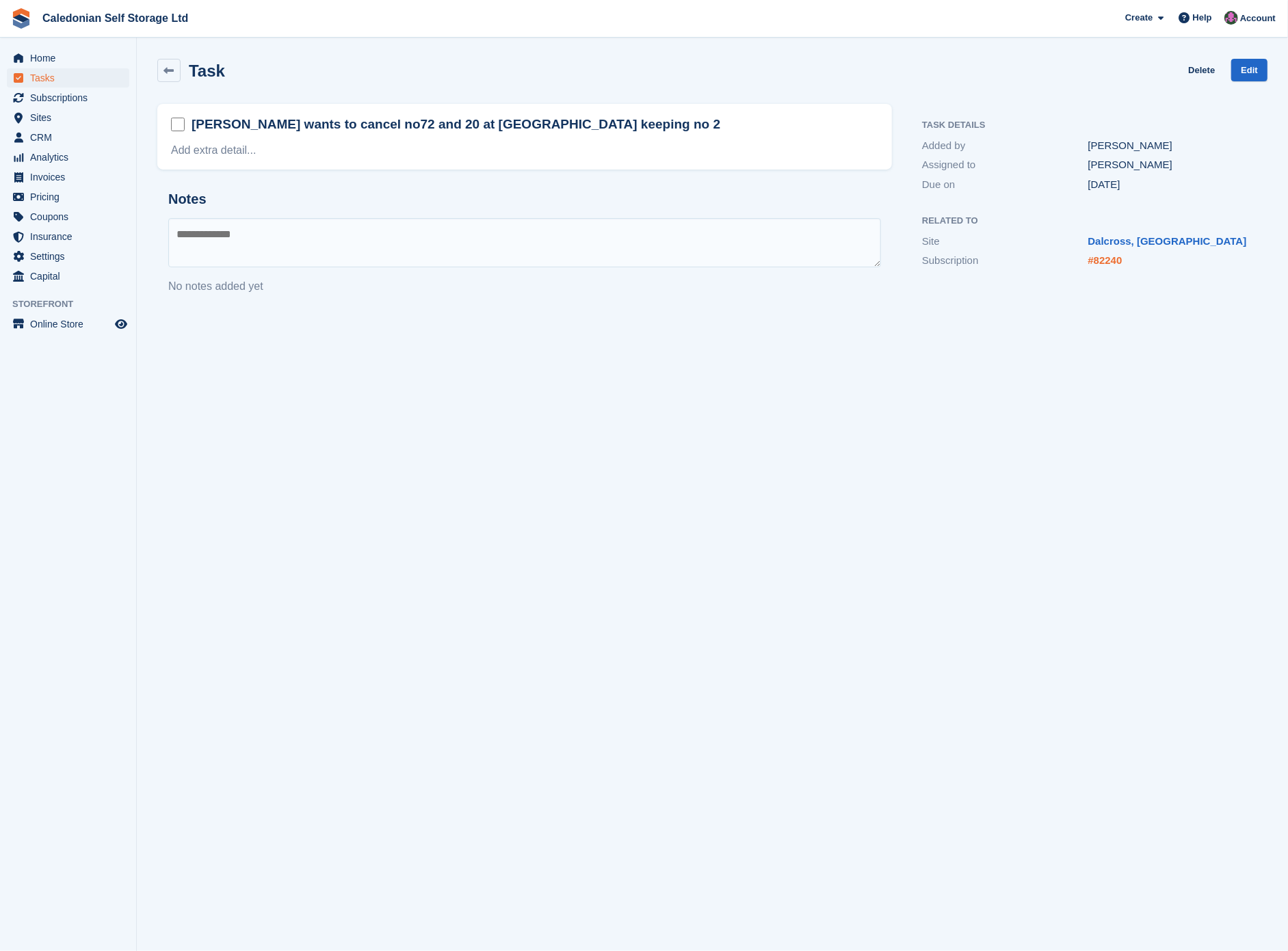
click at [1102, 264] on link "#82240" at bounding box center [1105, 260] width 34 height 12
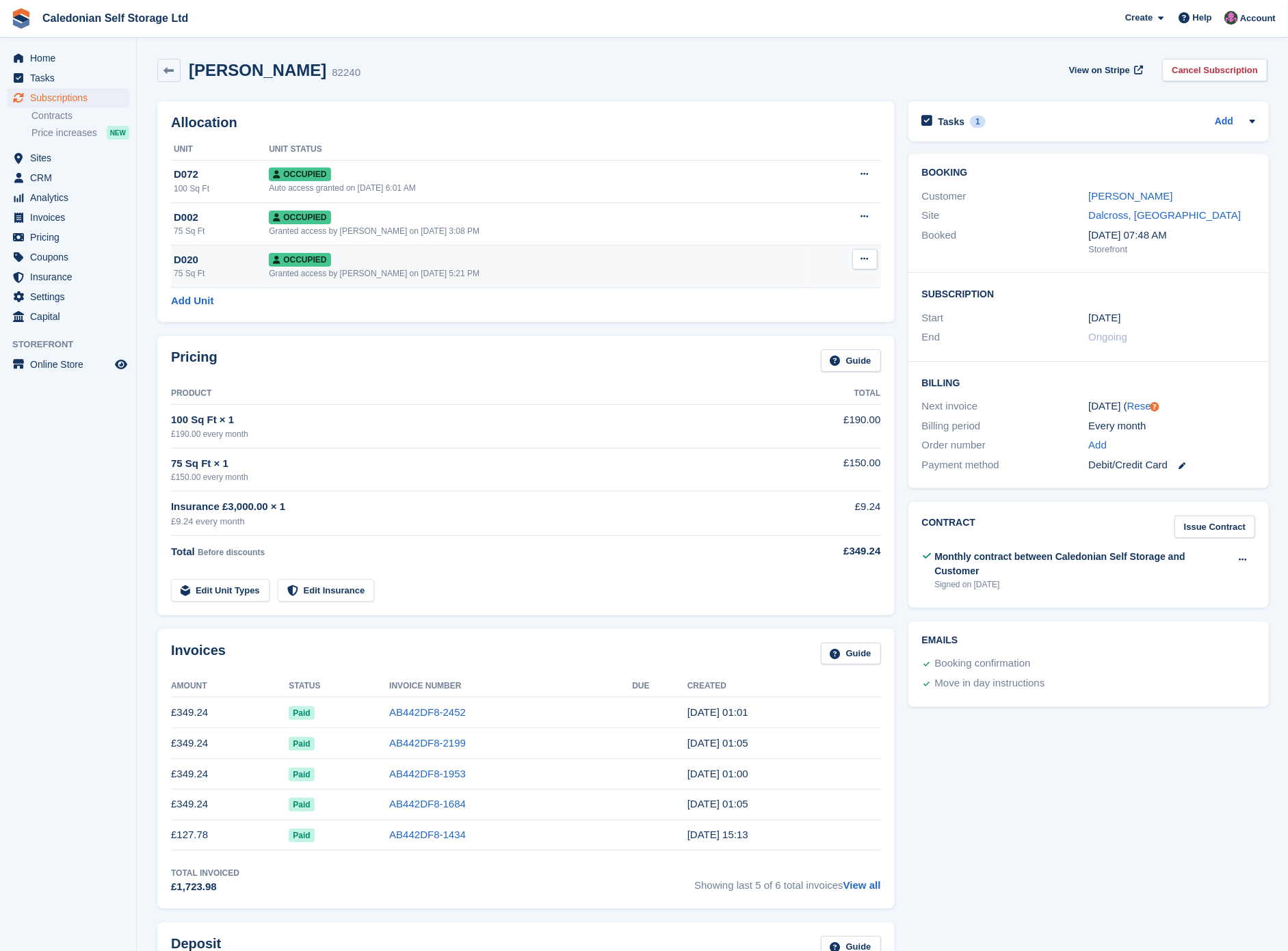
click at [856, 258] on button at bounding box center [864, 259] width 25 height 21
click at [787, 337] on p "Deallocate" at bounding box center [811, 333] width 119 height 18
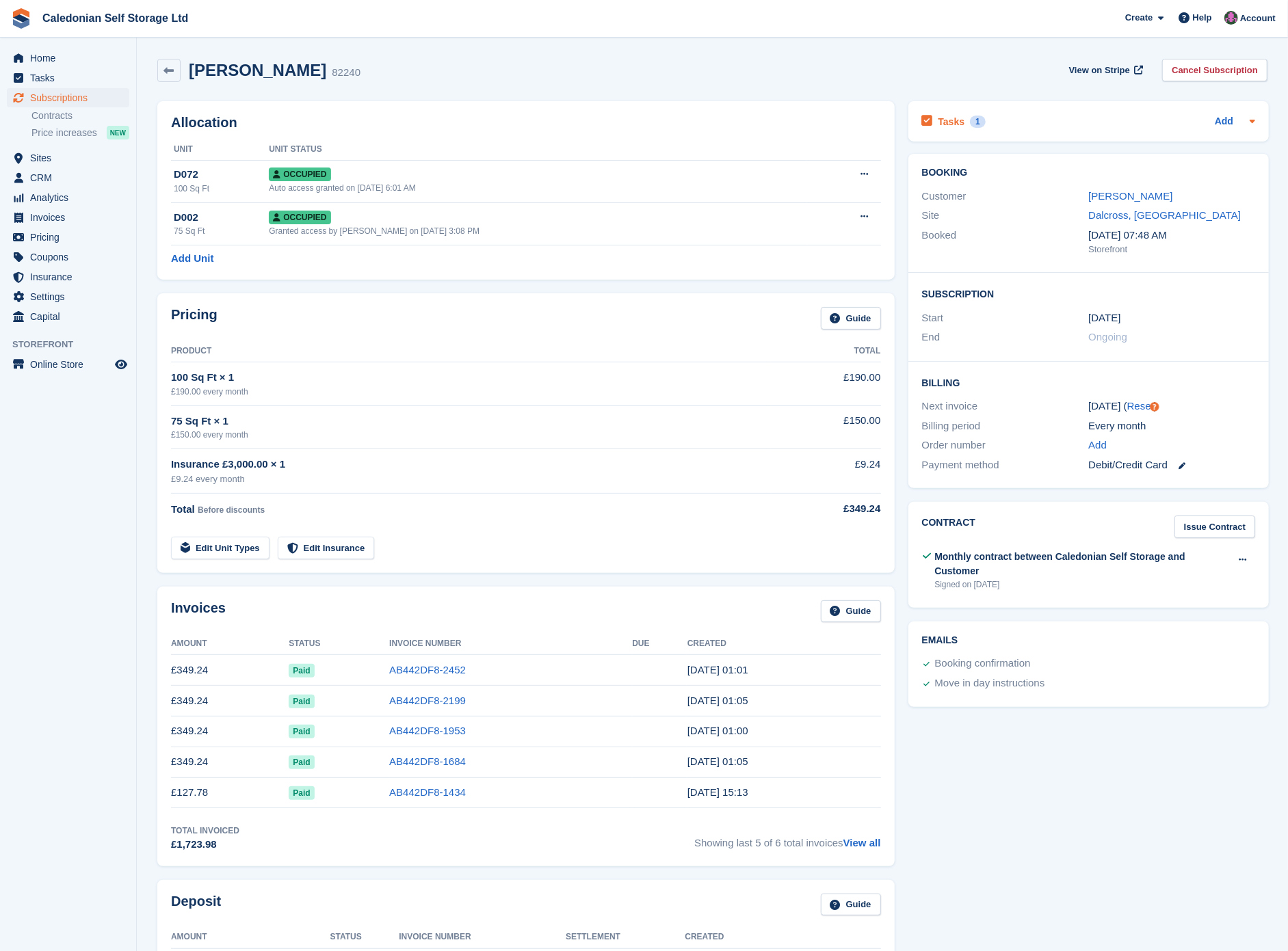
click at [949, 121] on h2 "Tasks" at bounding box center [950, 122] width 26 height 13
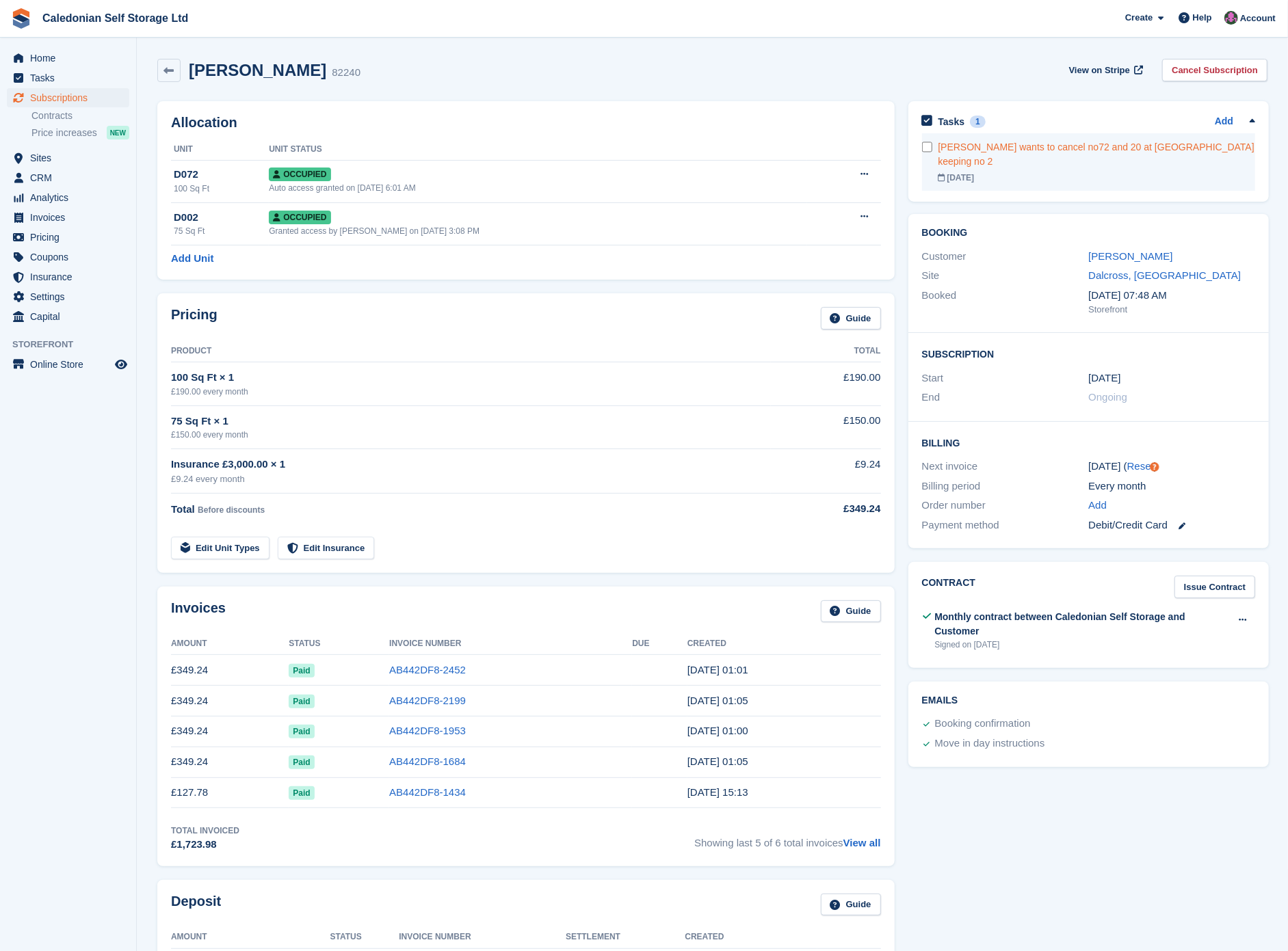
click at [960, 151] on div "Hamish MacLauchlan wants to cancel no72 and 20 at Dalcross keeping no 2" at bounding box center [1096, 155] width 318 height 29
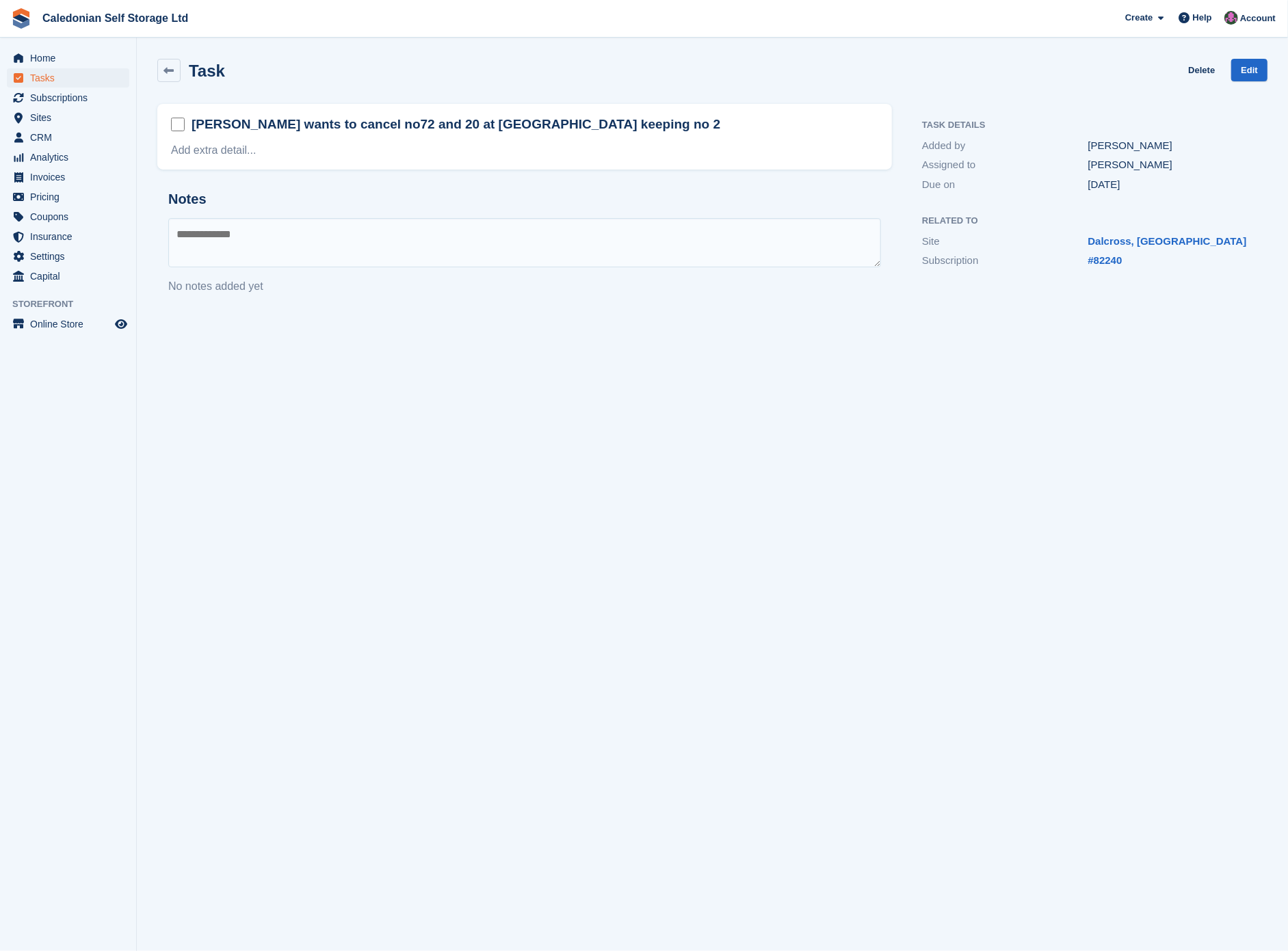
click at [299, 243] on textarea at bounding box center [524, 243] width 712 height 49
type textarea "**********"
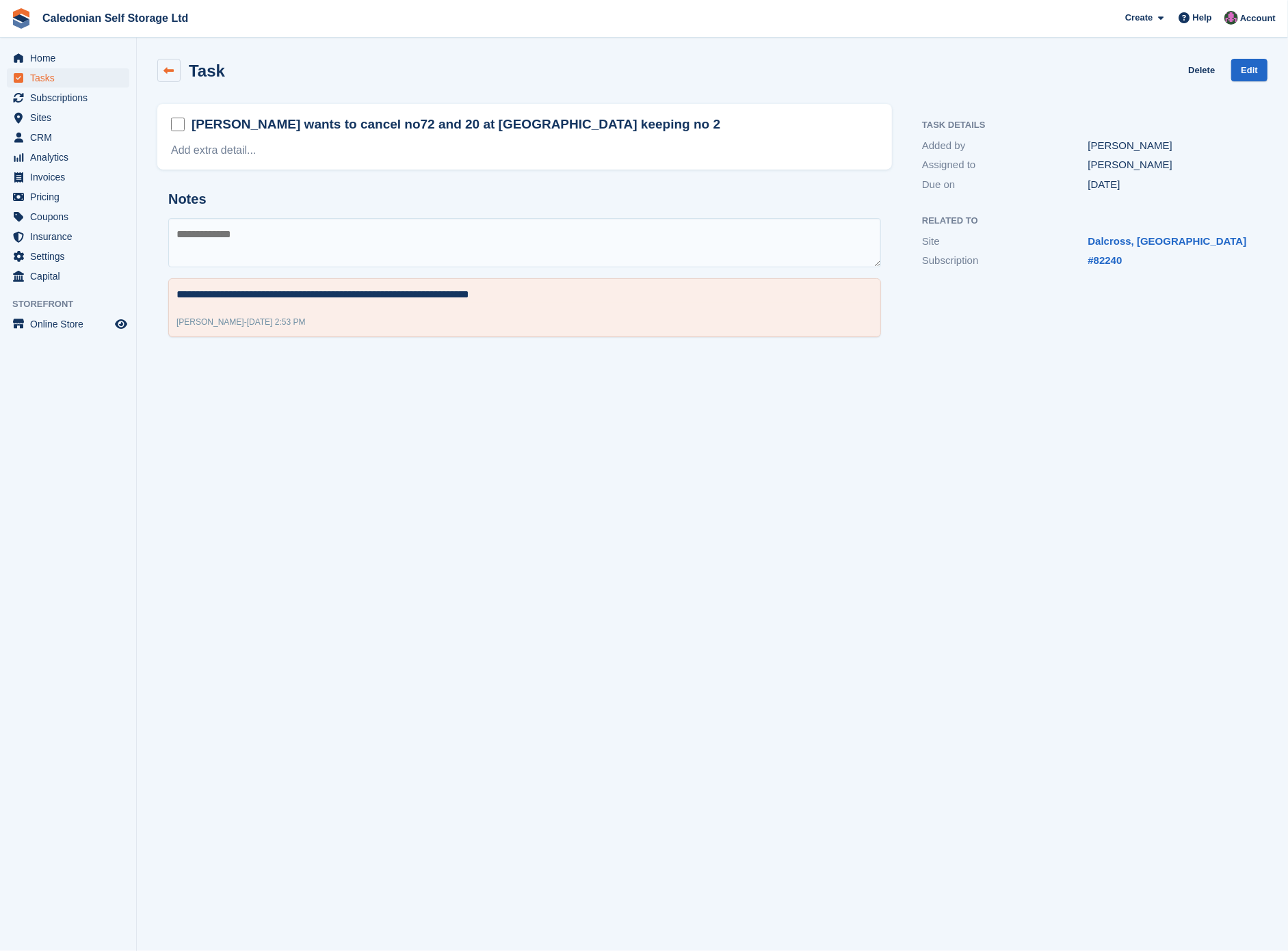
click at [168, 71] on icon at bounding box center [168, 71] width 10 height 10
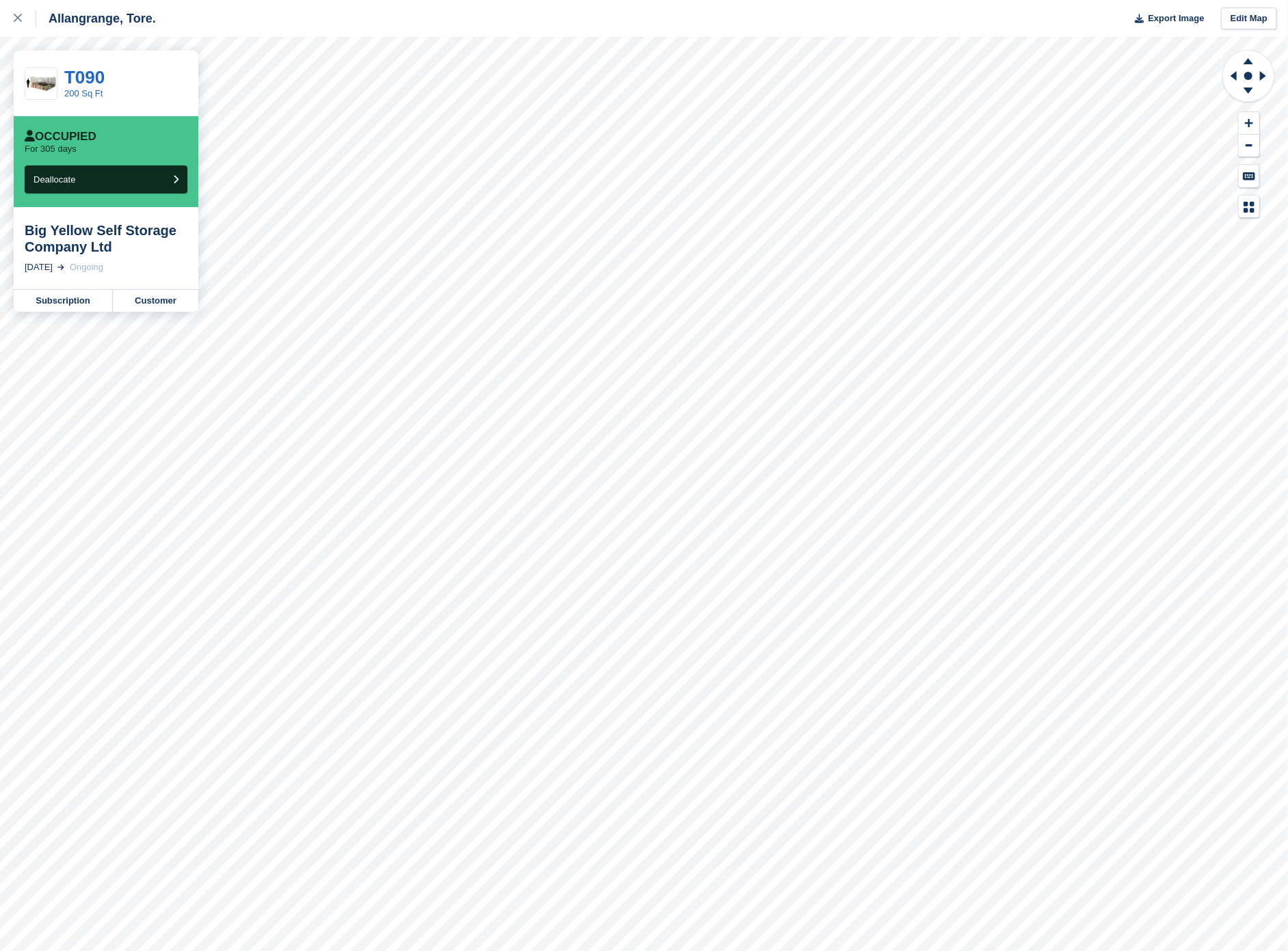
click at [142, 235] on div "Big Yellow Self Storage Company Ltd" at bounding box center [106, 239] width 163 height 33
click at [97, 227] on div "Big Yellow Self Storage Company Ltd" at bounding box center [106, 239] width 163 height 33
click at [80, 303] on link "Subscription" at bounding box center [63, 300] width 100 height 22
click at [62, 295] on link "Subscription" at bounding box center [63, 300] width 100 height 22
